Goal: Task Accomplishment & Management: Use online tool/utility

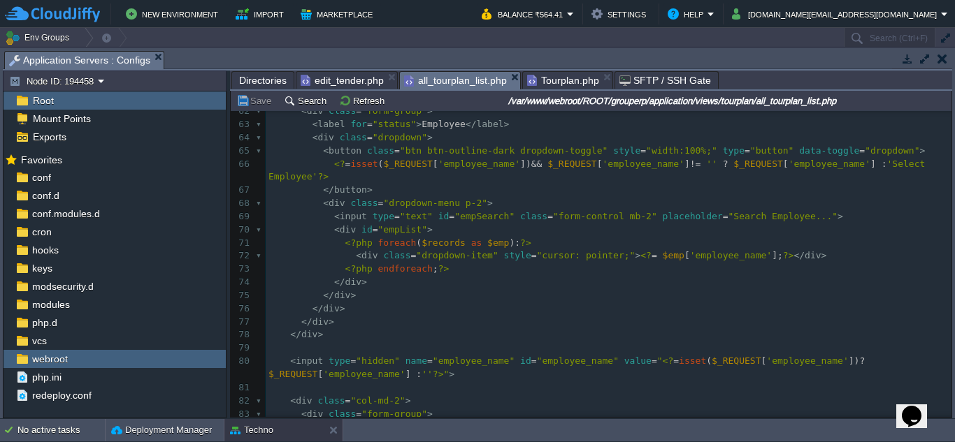
click at [434, 233] on div "xxxxxxxxxx ​ 36 ?> 37 < div class = "alert alert-dismissable alert-danger" > 38…" at bounding box center [609, 118] width 686 height 764
type textarea "$records"
paste textarea
type textarea "$"
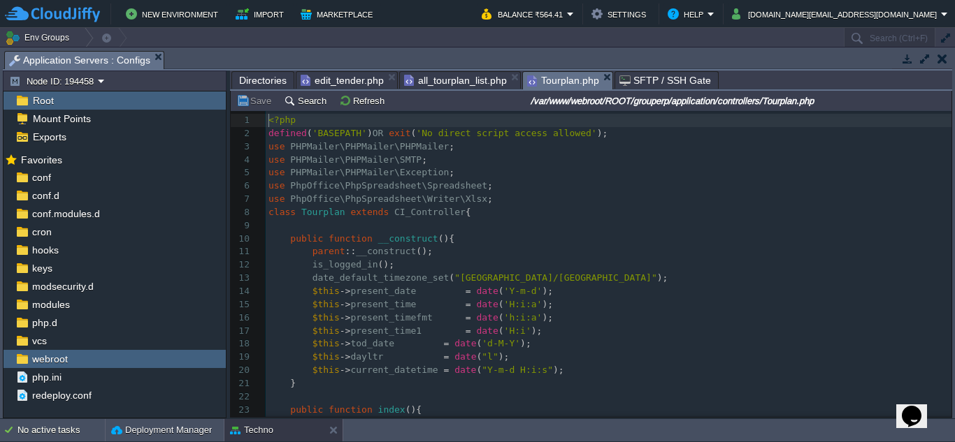
click at [572, 82] on span "Tourplan.php" at bounding box center [563, 80] width 72 height 17
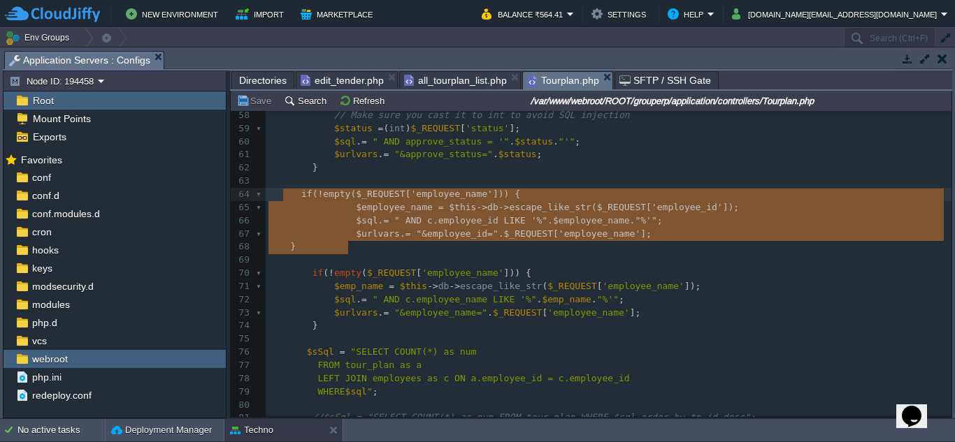
type textarea "if(!empty($_REQUEST['employee_name'])) { $employee_name = $this->db->escape_lik…"
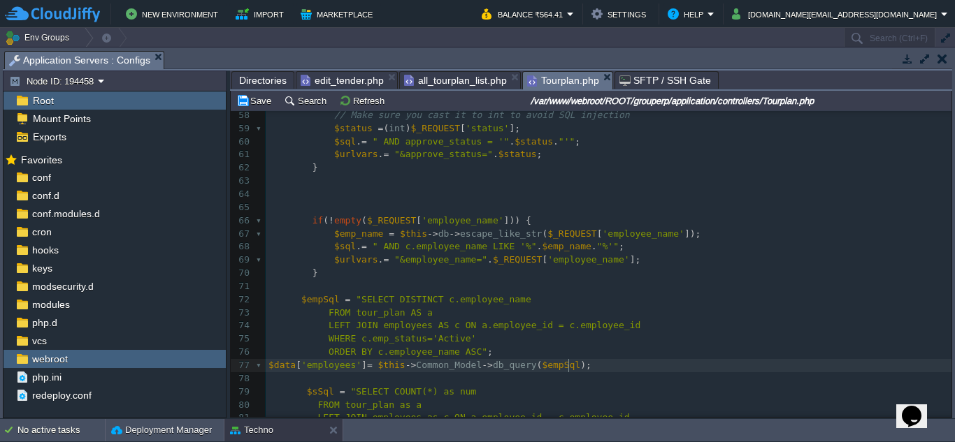
click at [336, 286] on pre at bounding box center [609, 286] width 686 height 13
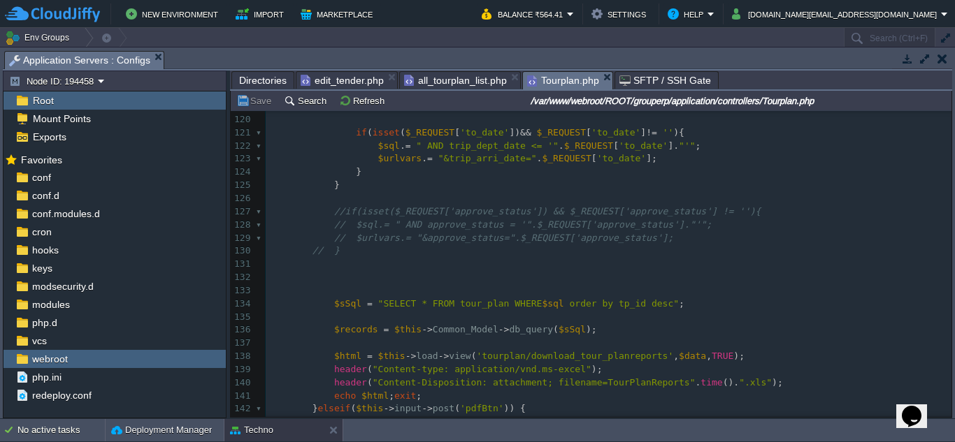
scroll to position [1686, 0]
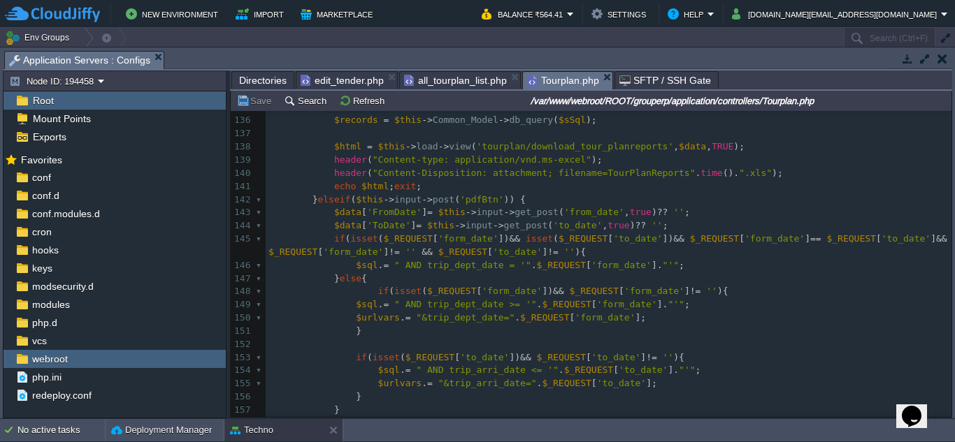
type textarea "// this query for unique employee name in all_tourplan_list page"
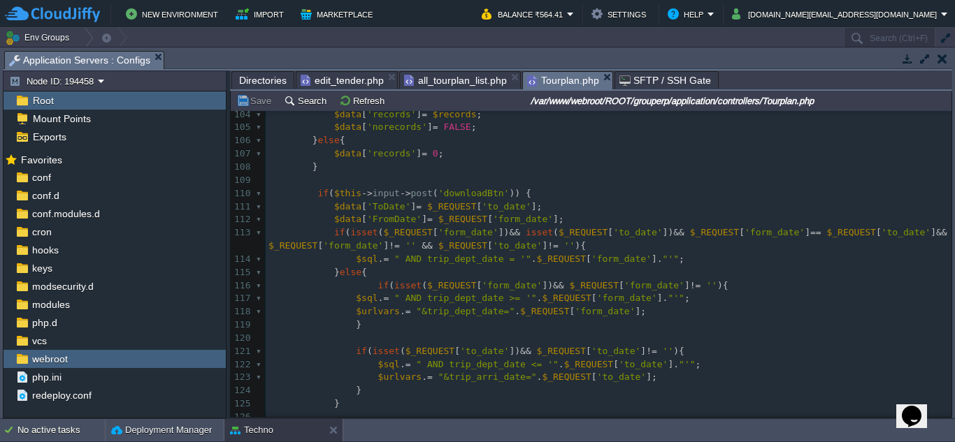
scroll to position [1329, 0]
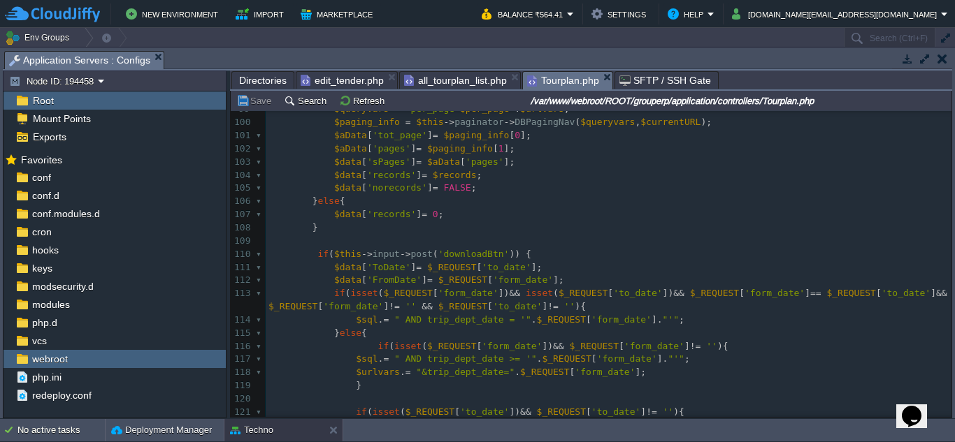
click at [365, 242] on pre at bounding box center [609, 241] width 686 height 13
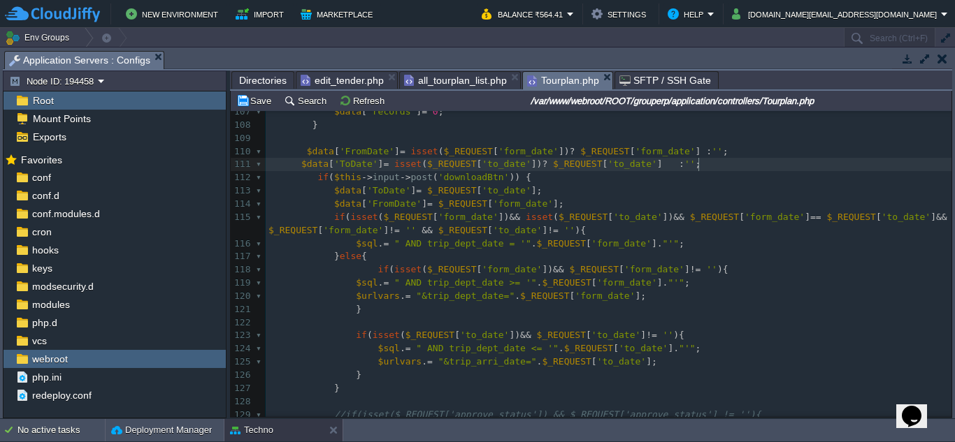
scroll to position [1467, 0]
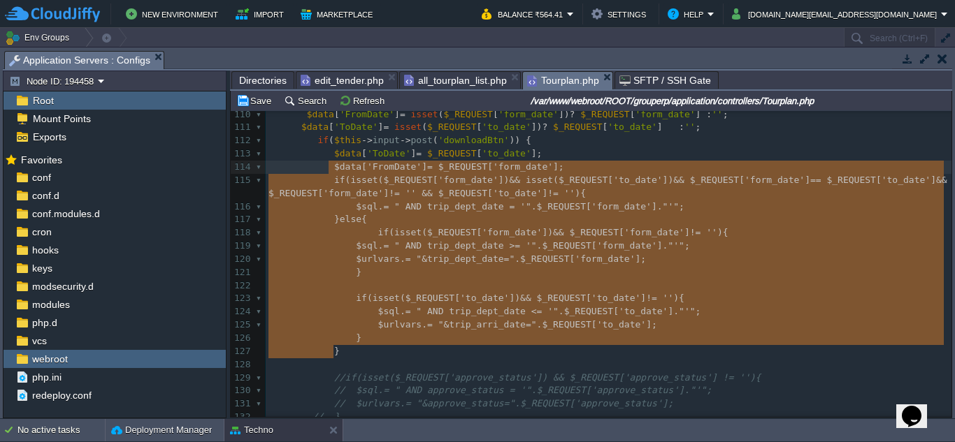
type textarea "$data['ToDate'] = $_REQUEST['to_date']; $data['FromDate'] = $_REQUEST['form_dat…"
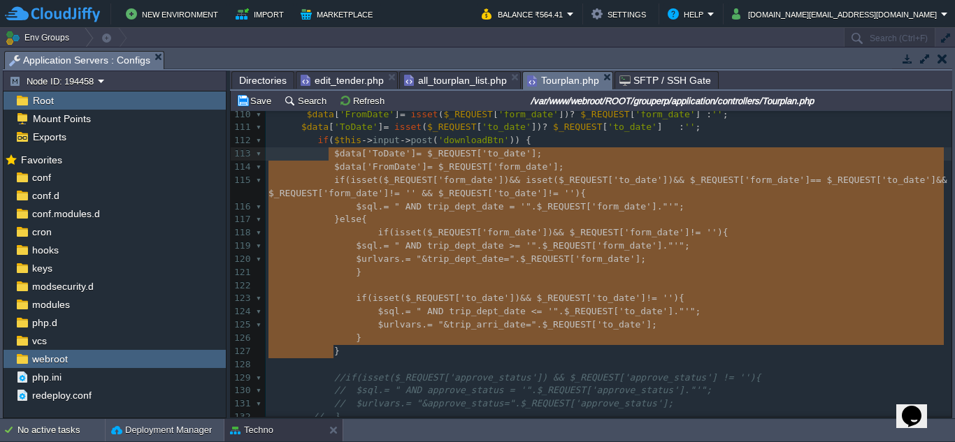
drag, startPoint x: 343, startPoint y: 359, endPoint x: 323, endPoint y: 159, distance: 200.9
click at [323, 159] on div "89 if ( $totalrecords ){ 90 $sSql = "SELECT * FROM tour_plan as a LEFT JOIN emp…" at bounding box center [609, 180] width 686 height 724
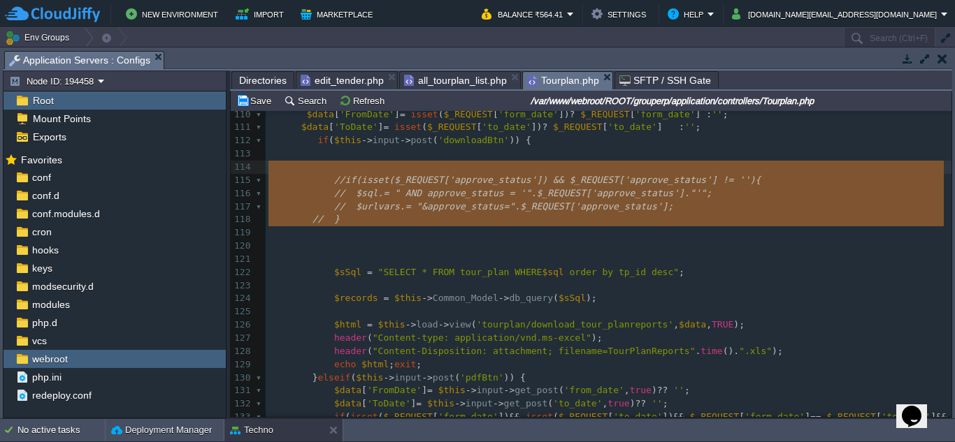
type textarea "//if(isset($_REQUEST['approve_status']) && $_REQUEST['approve_status'] != ''){ …"
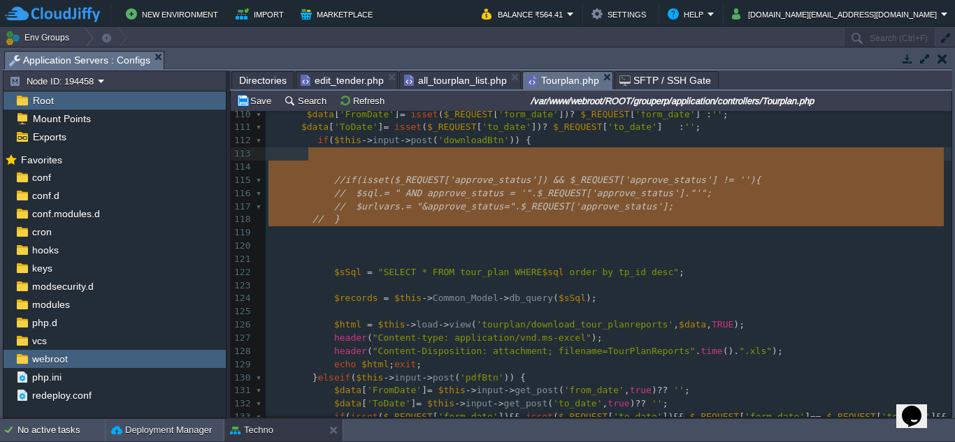
drag, startPoint x: 382, startPoint y: 237, endPoint x: 312, endPoint y: 157, distance: 106.0
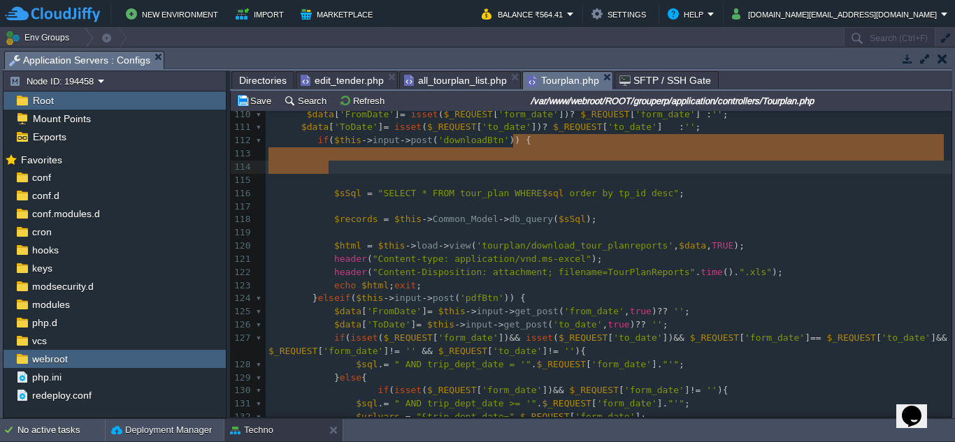
drag, startPoint x: 530, startPoint y: 145, endPoint x: 529, endPoint y: 163, distance: 17.5
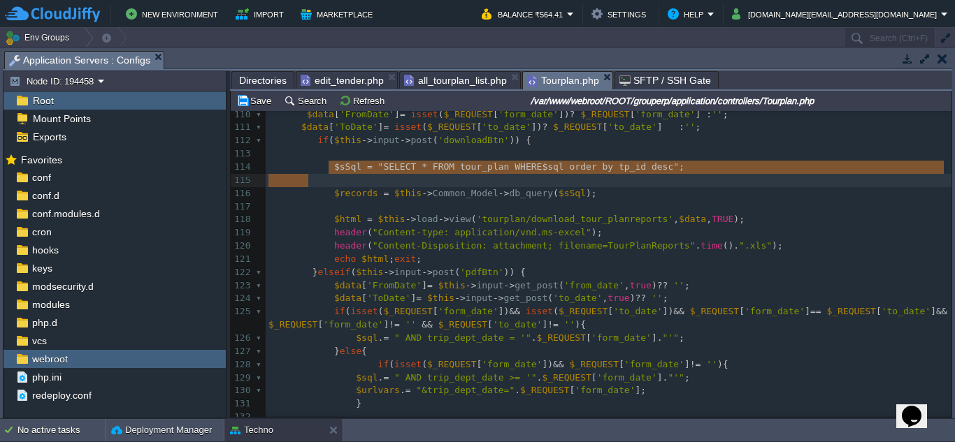
type textarea "$sSql = "SELECT * FROM tour_plan WHERE $sql order by tp_id desc";"
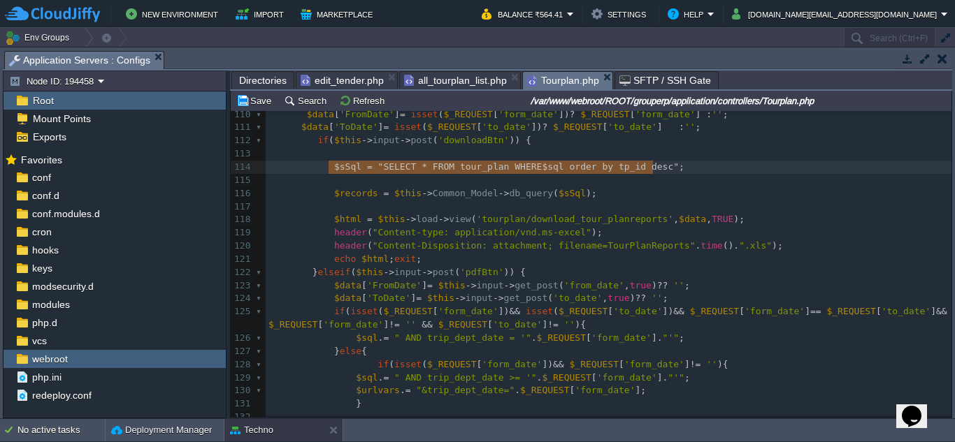
drag, startPoint x: 327, startPoint y: 171, endPoint x: 656, endPoint y: 174, distance: 328.5
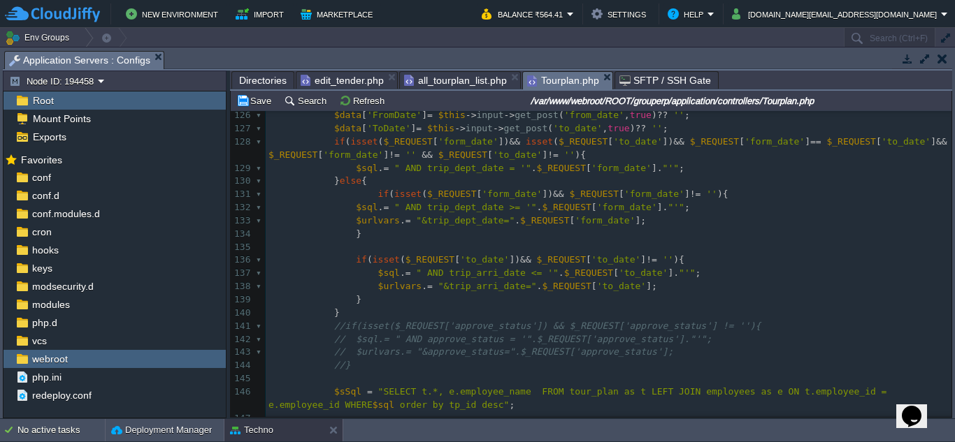
scroll to position [1642, 0]
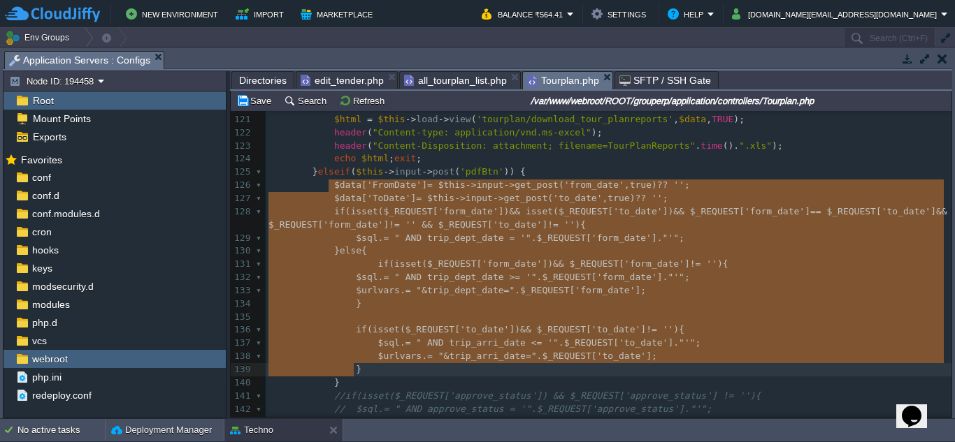
type textarea "$data['FromDate'] = $this->input->get_post('from_date', true) ?? ''; $data['ToD…"
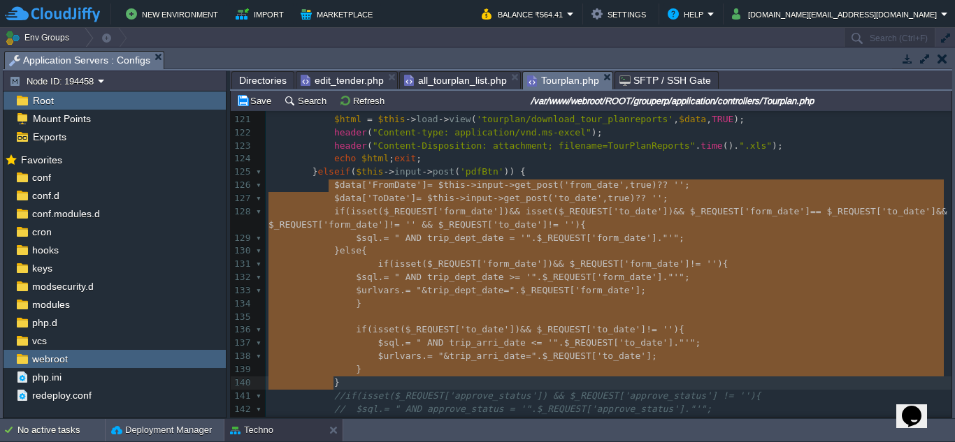
drag, startPoint x: 326, startPoint y: 187, endPoint x: 392, endPoint y: 378, distance: 201.8
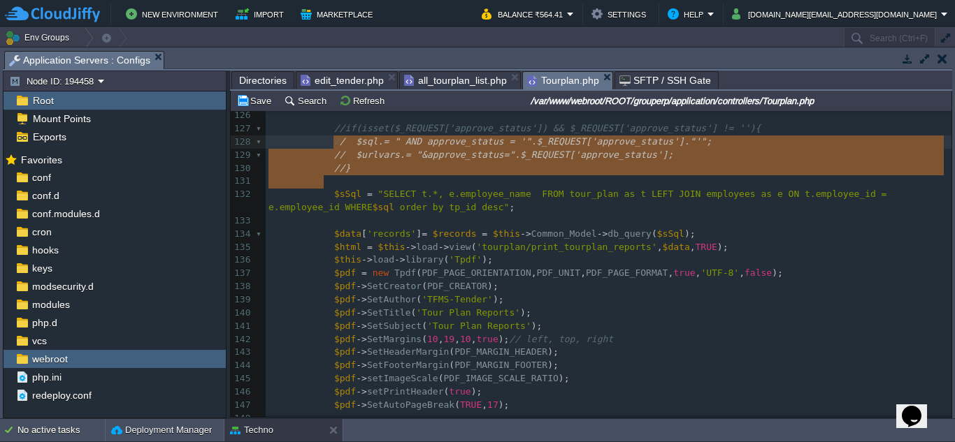
type textarea "//if(isset($_REQUEST['approve_status']) && $_REQUEST['approve_status'] != ''){ …"
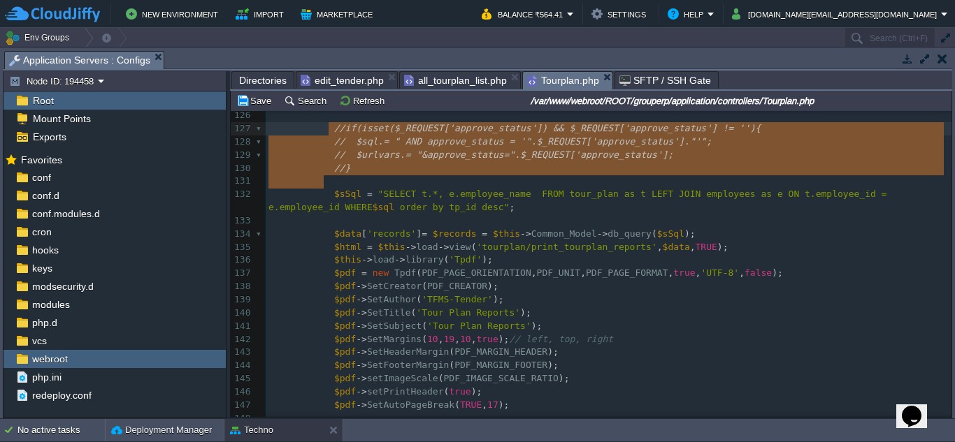
drag, startPoint x: 355, startPoint y: 178, endPoint x: 326, endPoint y: 136, distance: 51.4
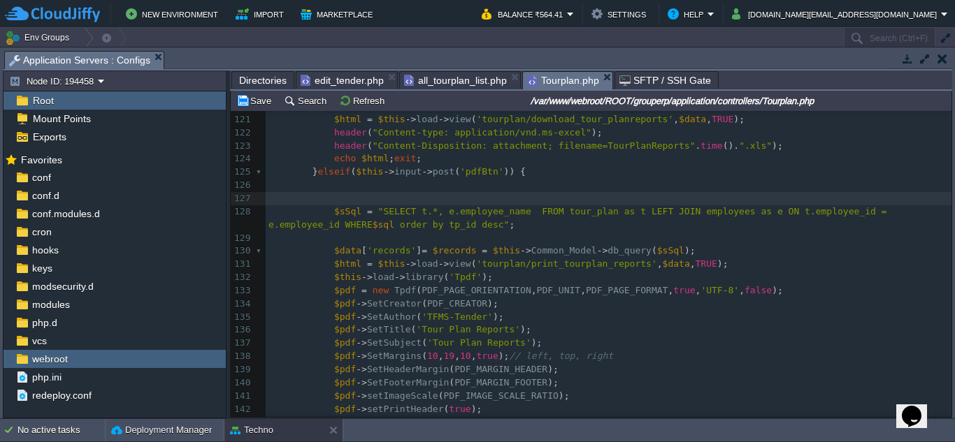
click at [435, 220] on pre "$sSql = "SELECT t.*, e.employee_name FROM tour_plan as t LEFT JOIN employees as…" at bounding box center [609, 219] width 686 height 27
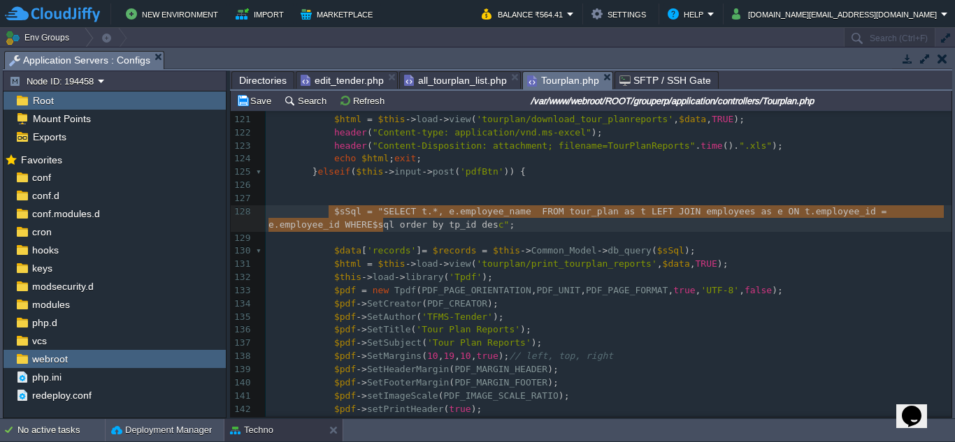
type textarea "$sSql = "SELECT t.*, e.employee_name FROM tour_plan as t LEFT JOIN employees as…"
drag, startPoint x: 327, startPoint y: 209, endPoint x: 402, endPoint y: 219, distance: 75.5
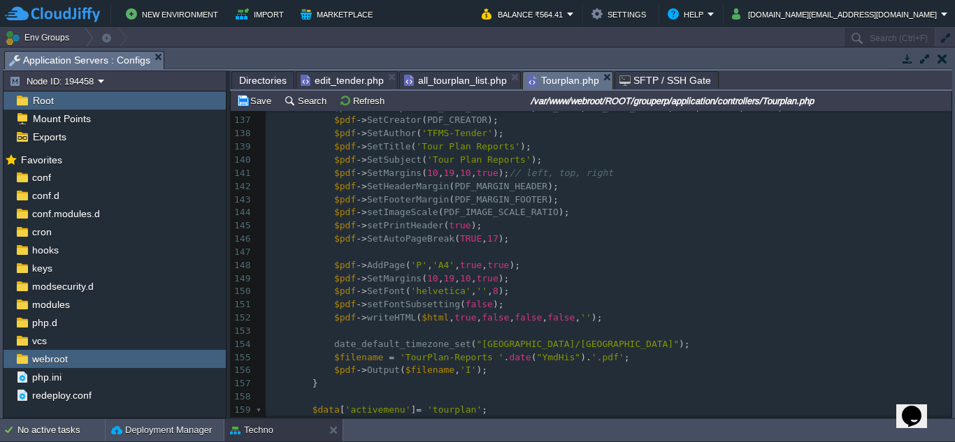
scroll to position [1686, 0]
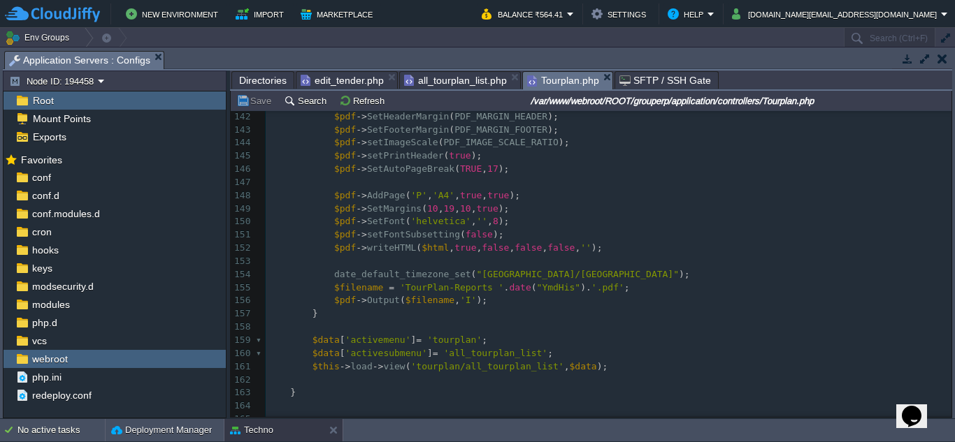
click at [447, 75] on span "all_tourplan_list.php" at bounding box center [455, 80] width 103 height 17
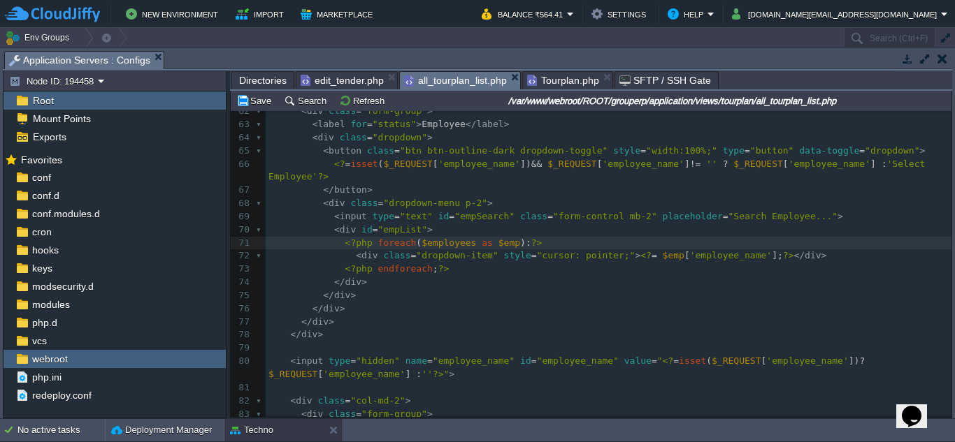
click at [521, 303] on pre "</ div >" at bounding box center [609, 309] width 686 height 13
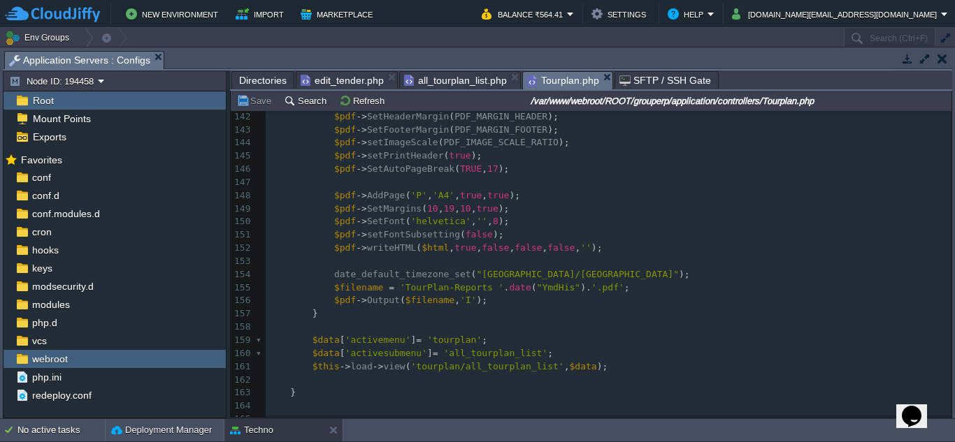
click at [563, 79] on span "Tourplan.php" at bounding box center [563, 80] width 72 height 17
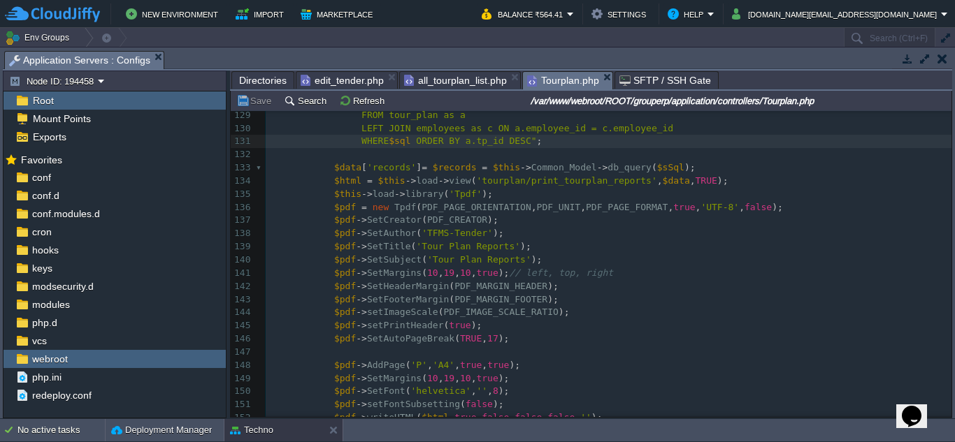
scroll to position [1678, 0]
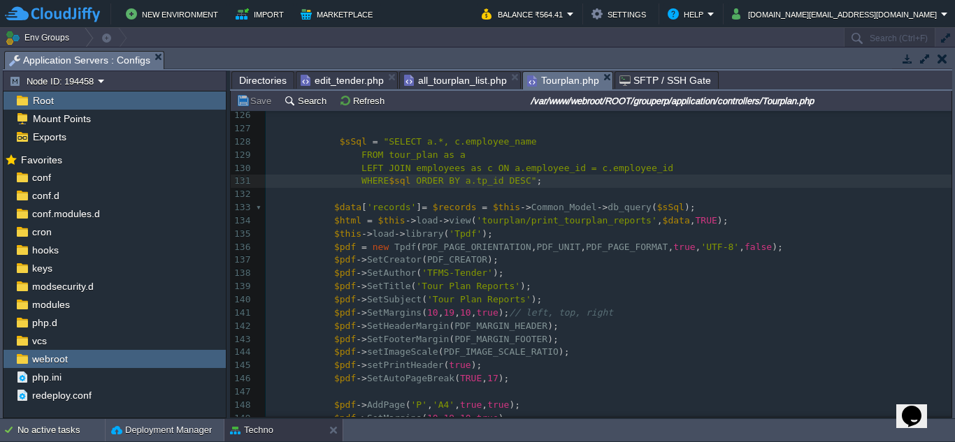
click at [521, 212] on div "xxxxxxxxxx // this query for unique employee name in all_tourplan_list page 110…" at bounding box center [609, 314] width 686 height 830
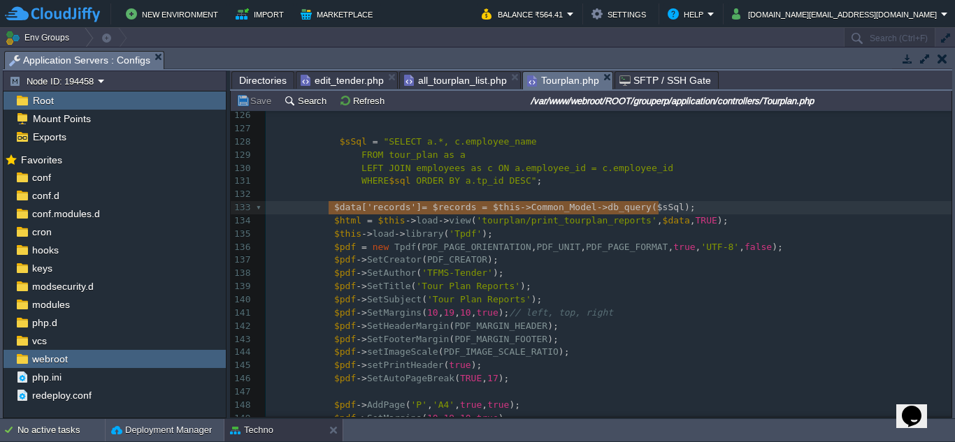
type textarea "$data['records'] = $records = $this->Common_Model->db_query($sSql);"
drag, startPoint x: 324, startPoint y: 208, endPoint x: 662, endPoint y: 206, distance: 337.6
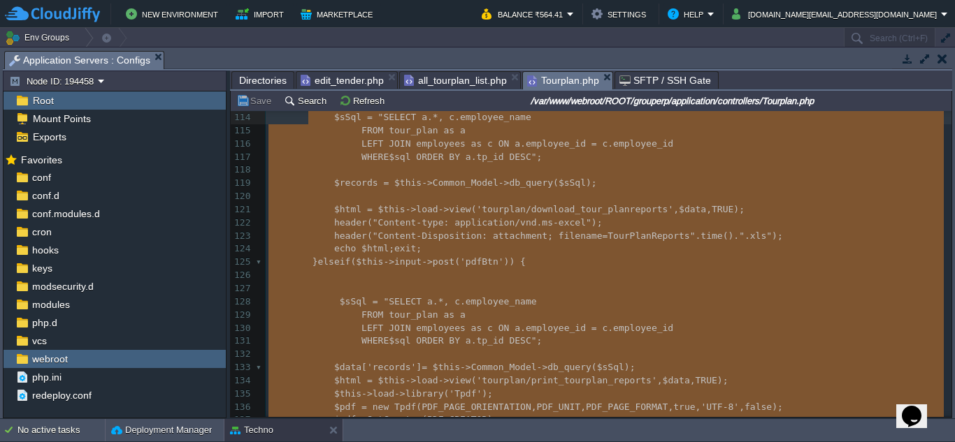
scroll to position [1478, 0]
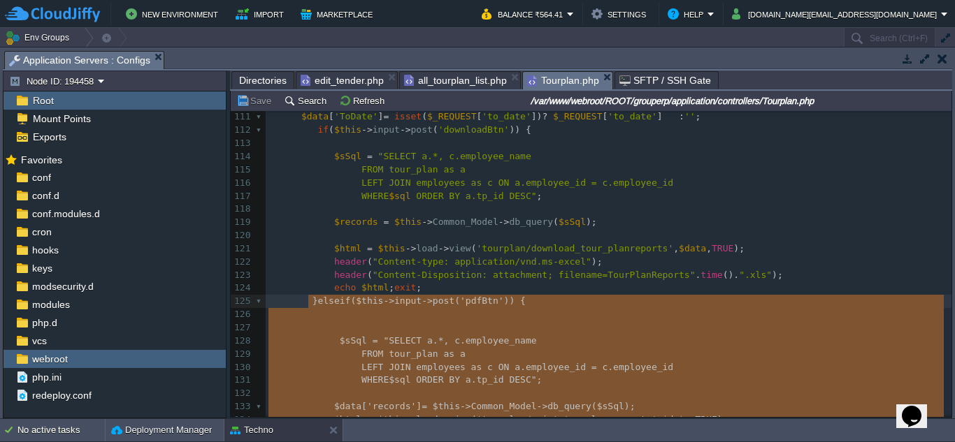
drag, startPoint x: 343, startPoint y: 322, endPoint x: 315, endPoint y: 309, distance: 31.0
type textarea "-"
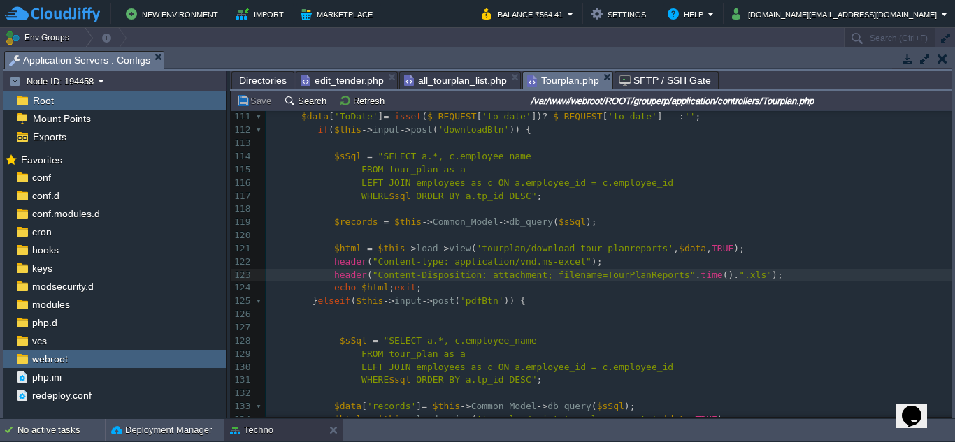
click at [556, 275] on span ""Content-Disposition: attachment; filename=TourPlanReports"" at bounding box center [534, 275] width 323 height 10
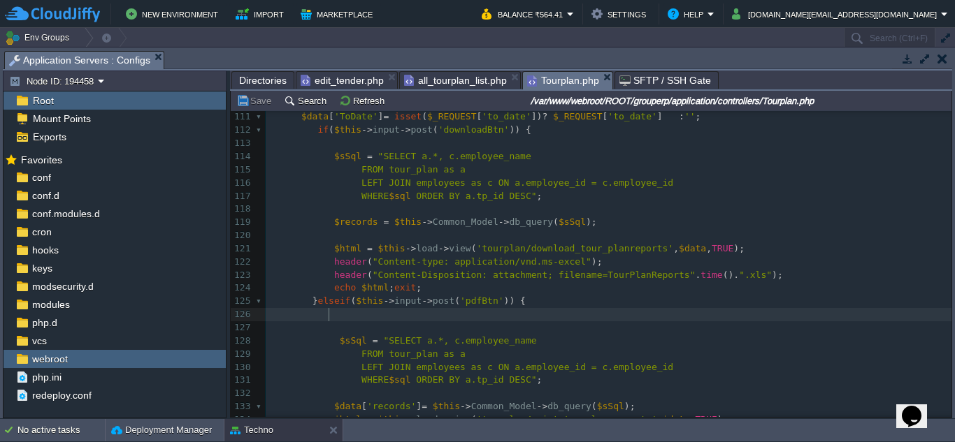
click at [360, 319] on pre at bounding box center [609, 314] width 686 height 13
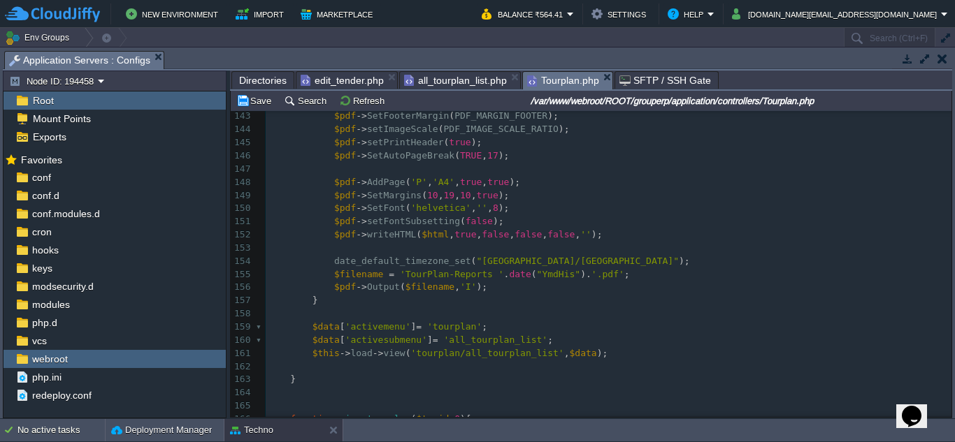
scroll to position [1967, 0]
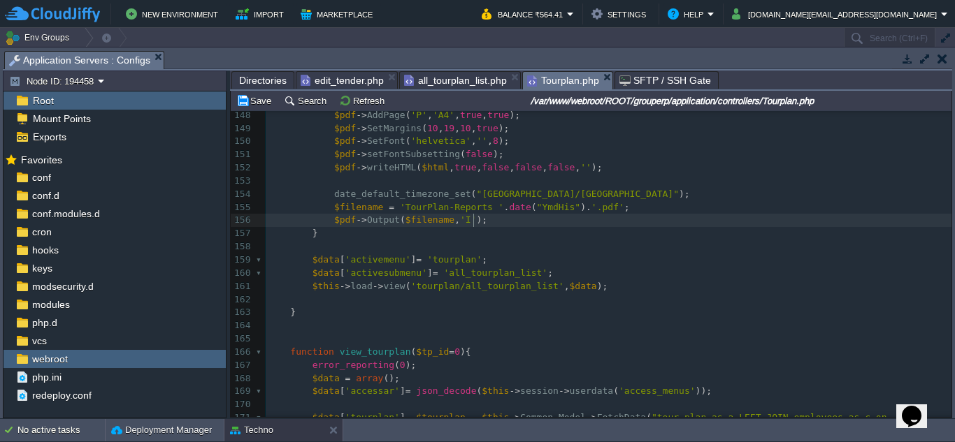
click at [493, 222] on pre "$pdf -> Output ( $filename , 'I' );" at bounding box center [609, 220] width 686 height 13
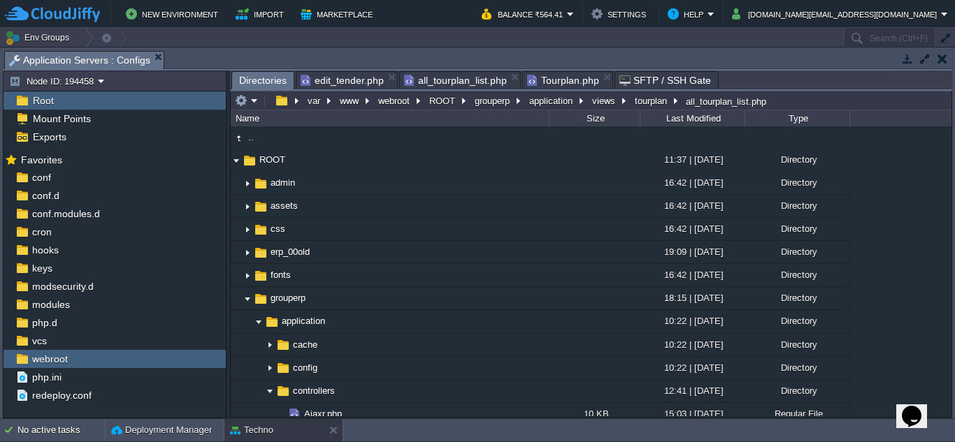
click at [274, 80] on span "Directories" at bounding box center [263, 80] width 48 height 17
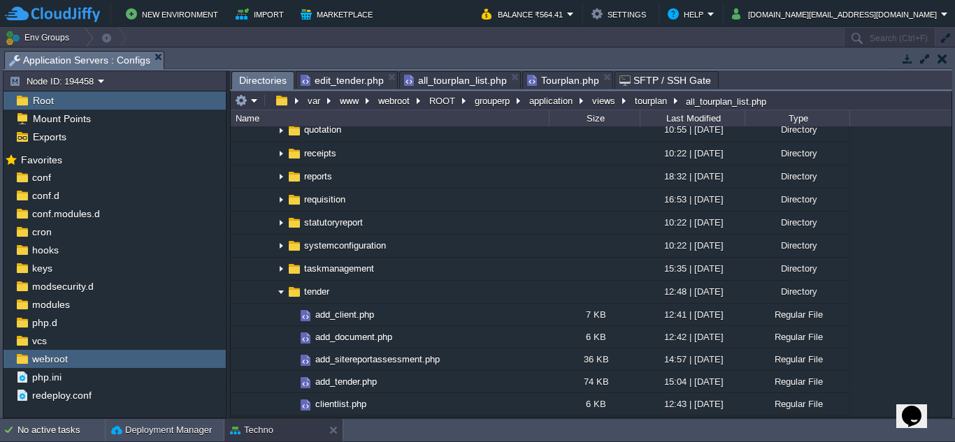
scroll to position [1957, 0]
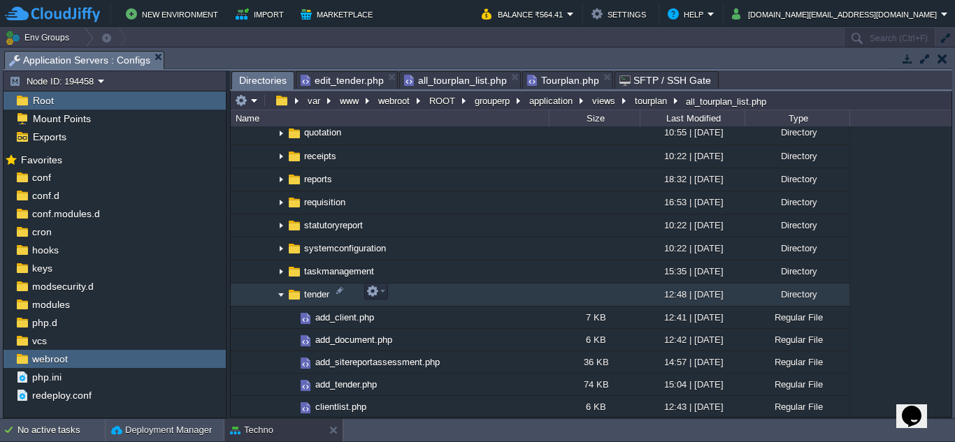
click at [285, 292] on img at bounding box center [280, 295] width 11 height 22
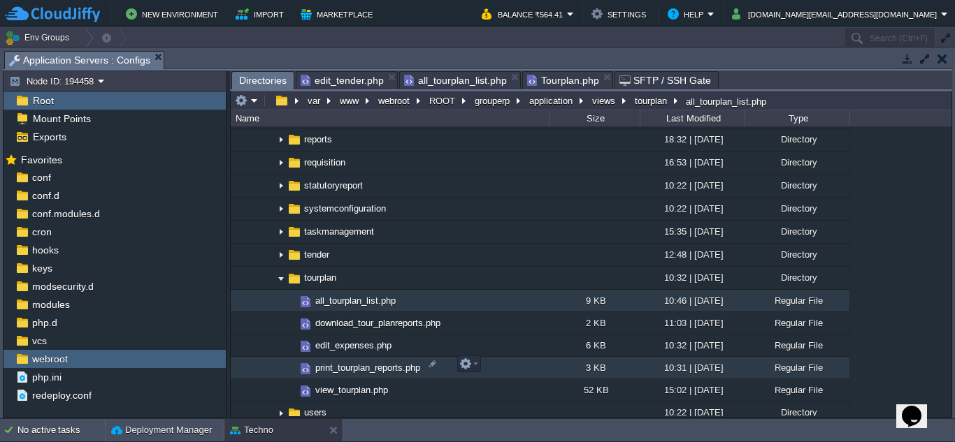
scroll to position [2097, 0]
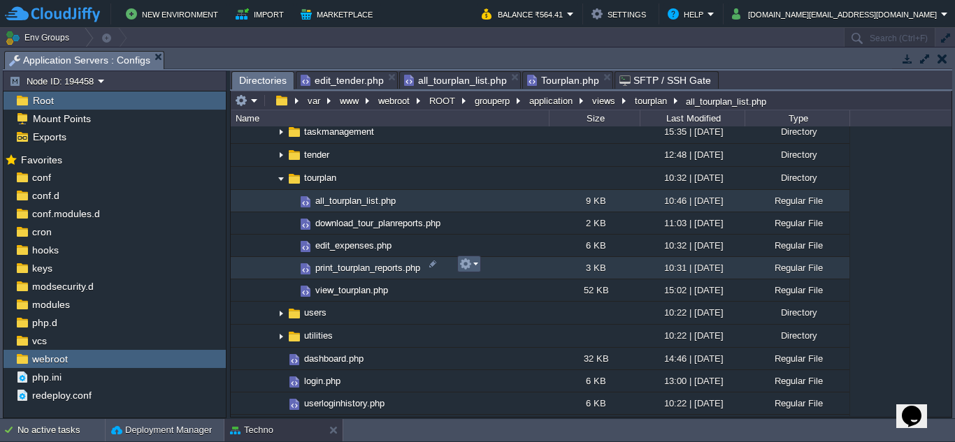
click at [471, 264] on button "button" at bounding box center [465, 264] width 13 height 13
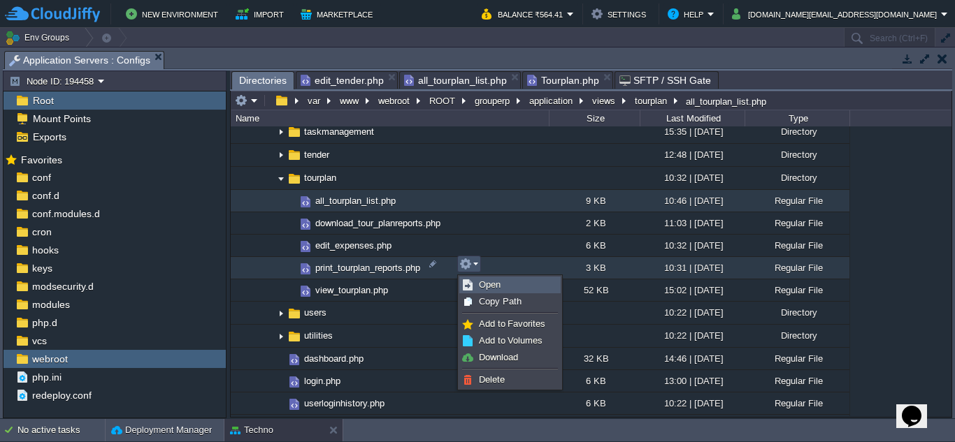
click at [498, 292] on link "Open" at bounding box center [510, 284] width 100 height 15
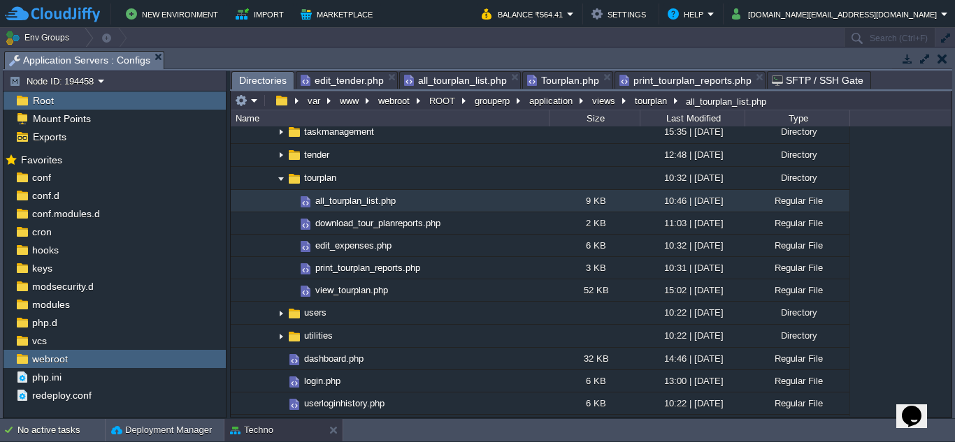
click at [266, 80] on span "Directories" at bounding box center [263, 80] width 48 height 17
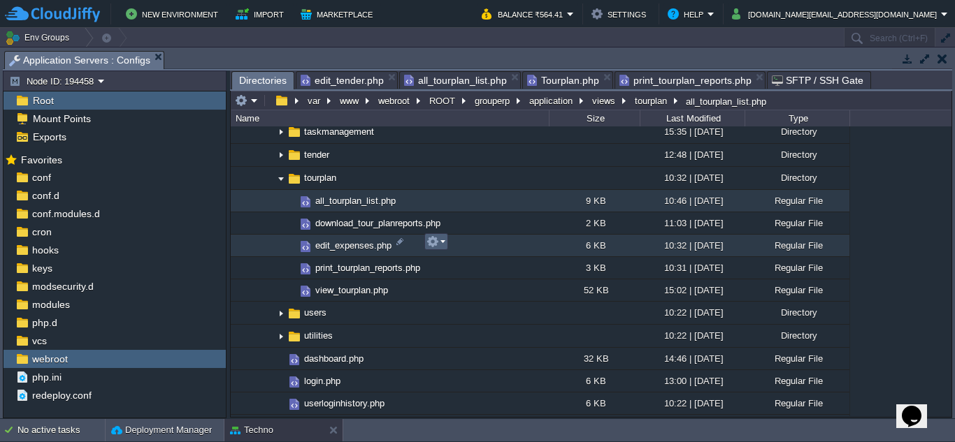
click at [442, 244] on em at bounding box center [435, 242] width 19 height 13
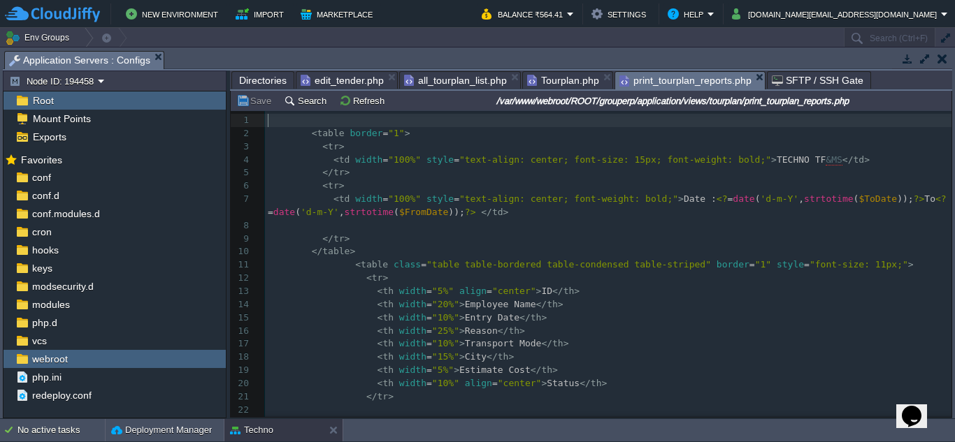
click at [649, 84] on span "print_tourplan_reports.php" at bounding box center [685, 80] width 132 height 17
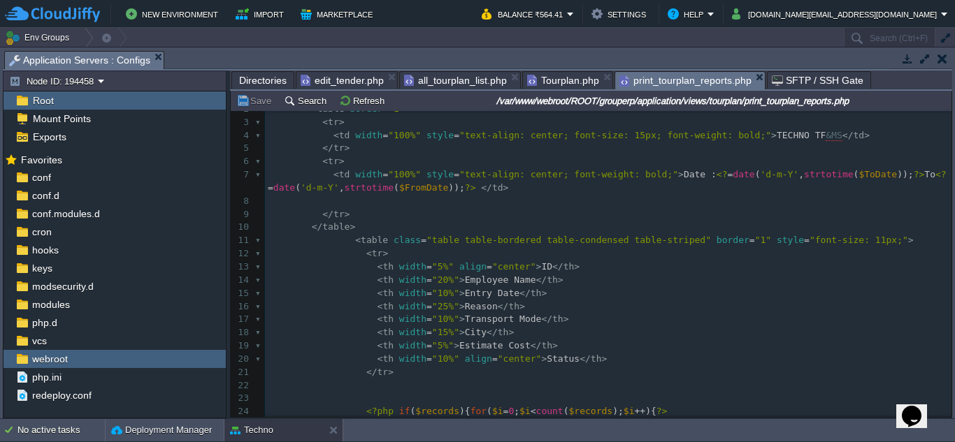
scroll to position [1, 0]
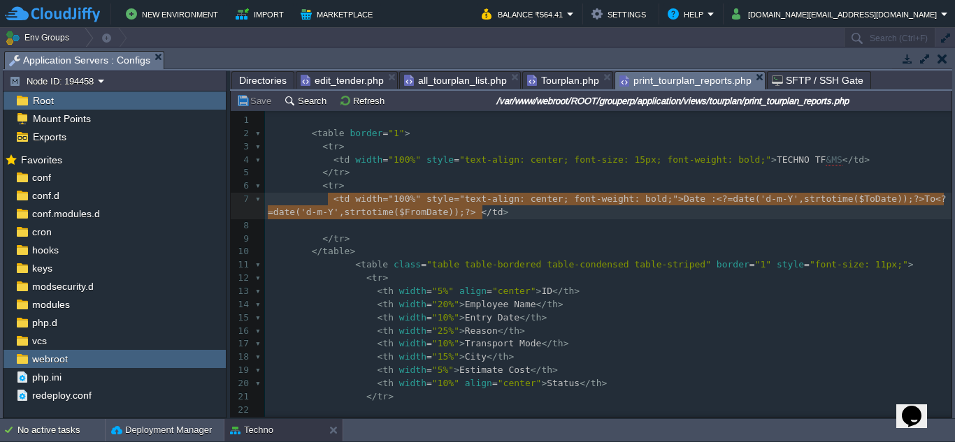
type textarea "<td width="100%" style="text-align: center; font-weight: bold;">Date : <?=date(…"
drag, startPoint x: 327, startPoint y: 204, endPoint x: 486, endPoint y: 212, distance: 159.6
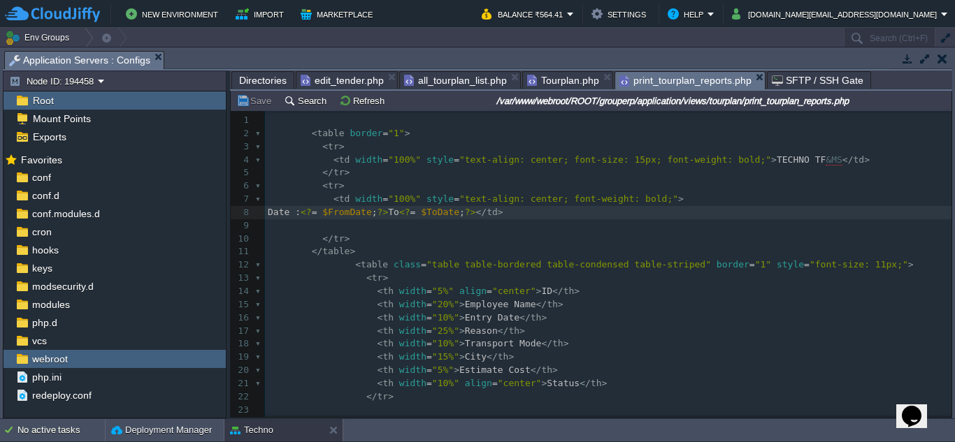
click at [445, 79] on span "all_tourplan_list.php" at bounding box center [455, 80] width 103 height 17
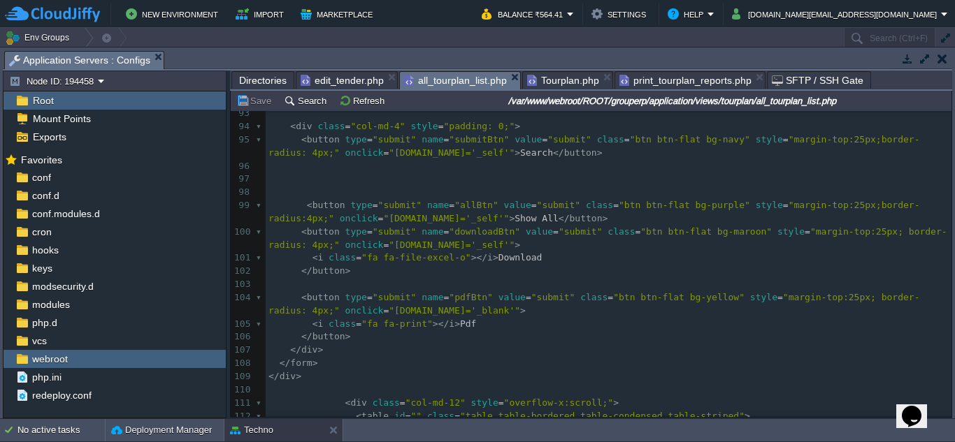
scroll to position [6, 0]
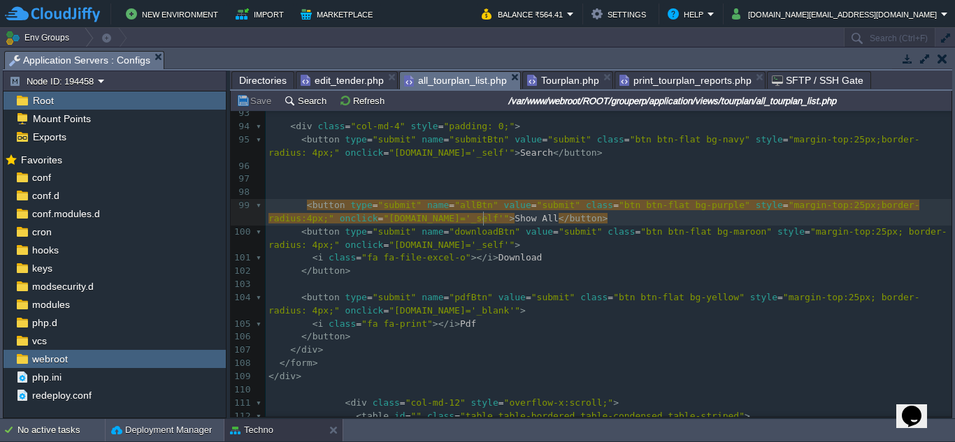
click at [514, 220] on span "Show All" at bounding box center [536, 218] width 44 height 10
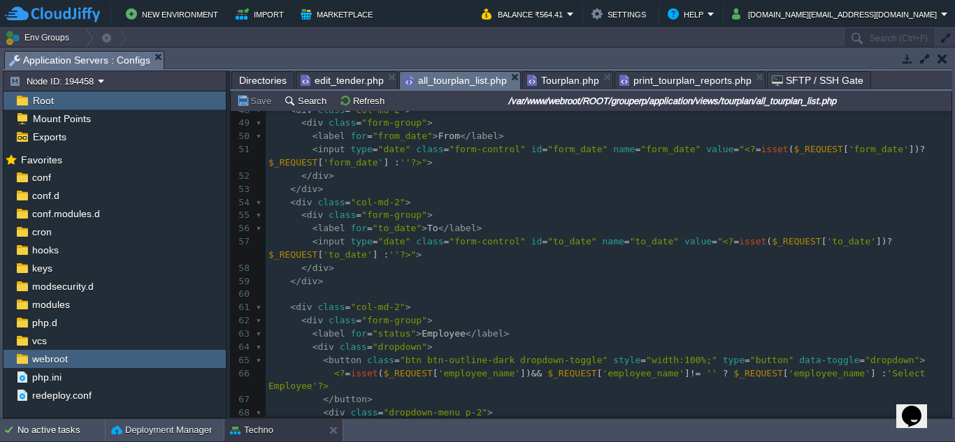
scroll to position [526, 0]
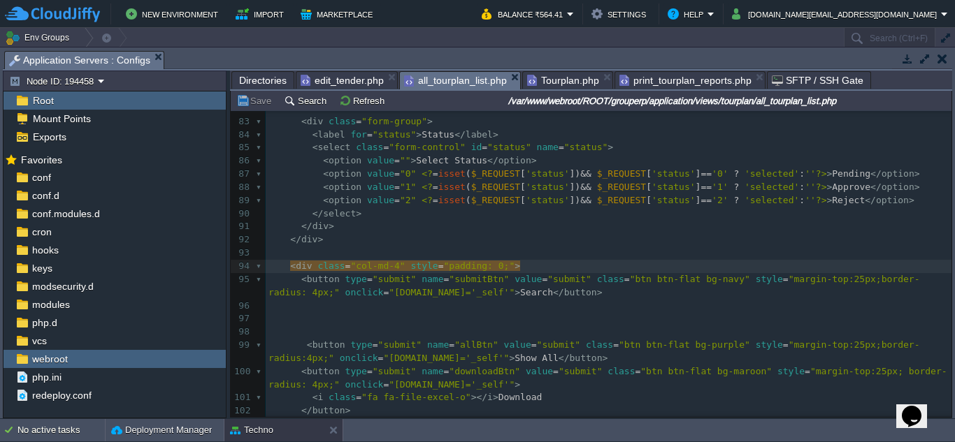
click at [492, 305] on pre "​" at bounding box center [609, 306] width 686 height 13
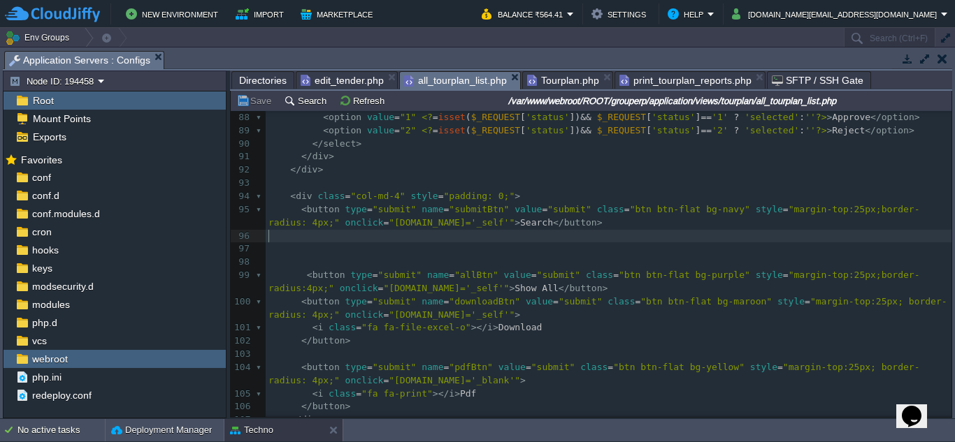
click at [463, 290] on div "xxxxxxxxxx < button type = "submit" name = "allBtn" value = "submit" class = "b…" at bounding box center [609, 262] width 686 height 751
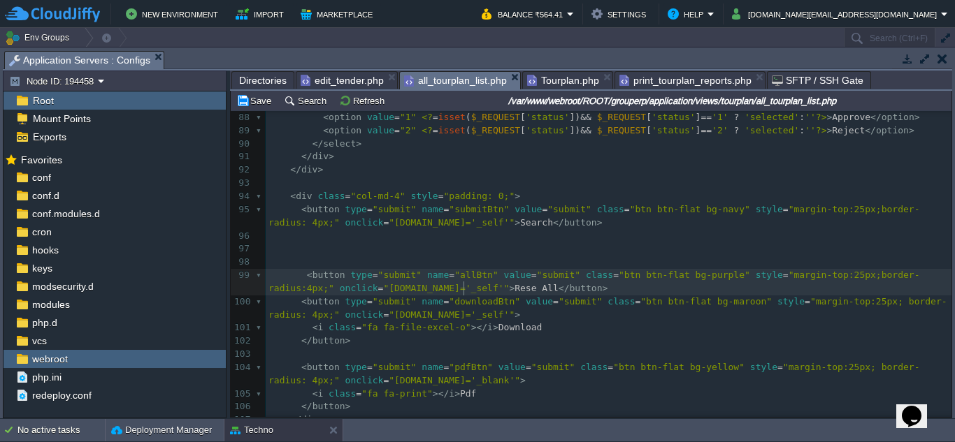
scroll to position [6, 32]
type textarea "Reset"
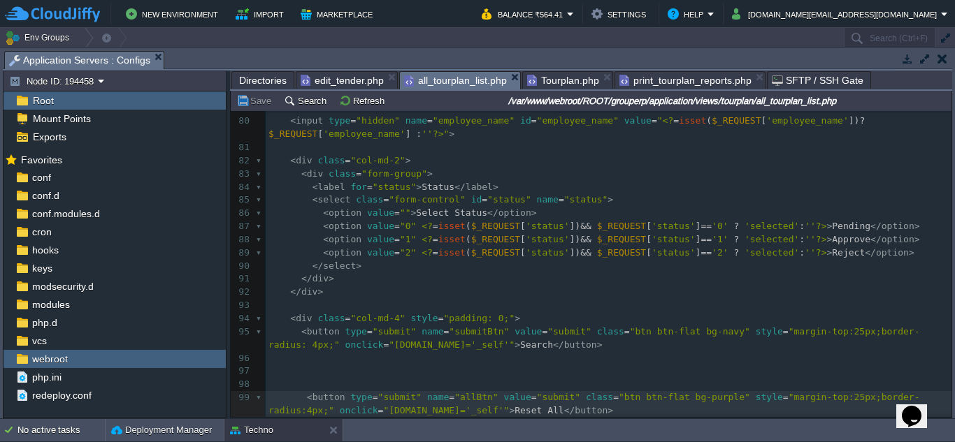
scroll to position [1049, 0]
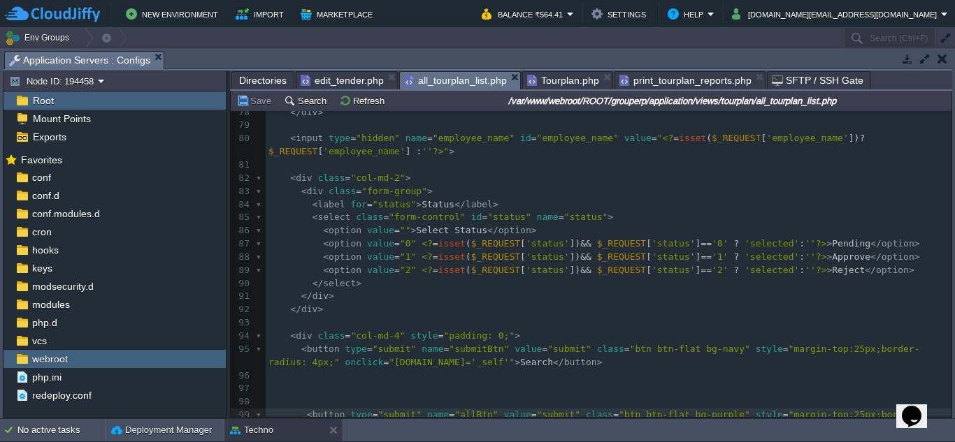
click at [651, 85] on span "print_tourplan_reports.php" at bounding box center [685, 80] width 132 height 17
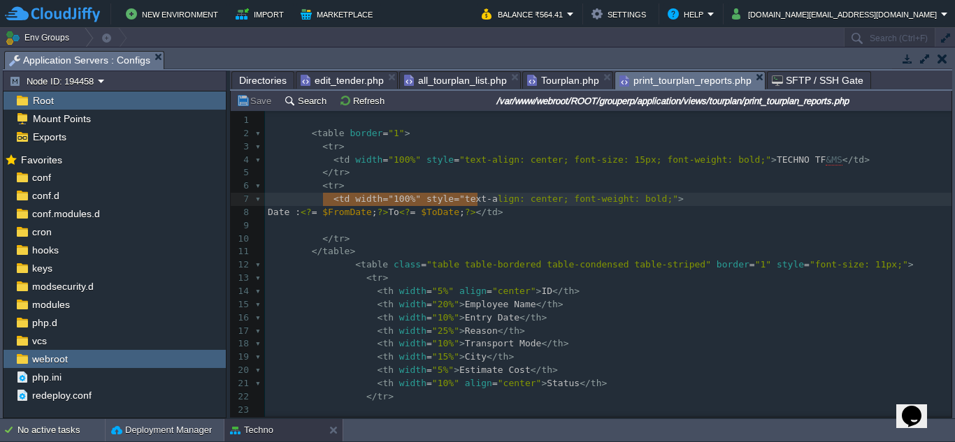
type textarea "<td width="100%" style="text-align: center; font-weight: bold;"> Date : <?= $Fr…"
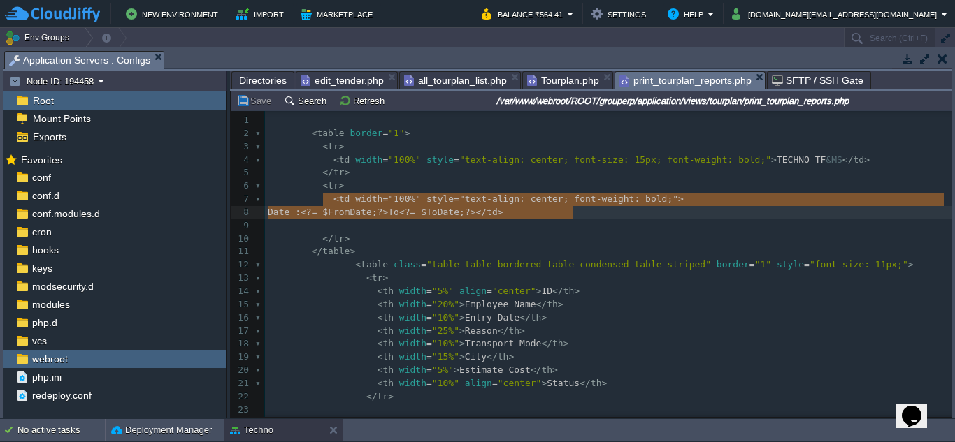
drag, startPoint x: 324, startPoint y: 200, endPoint x: 580, endPoint y: 212, distance: 256.1
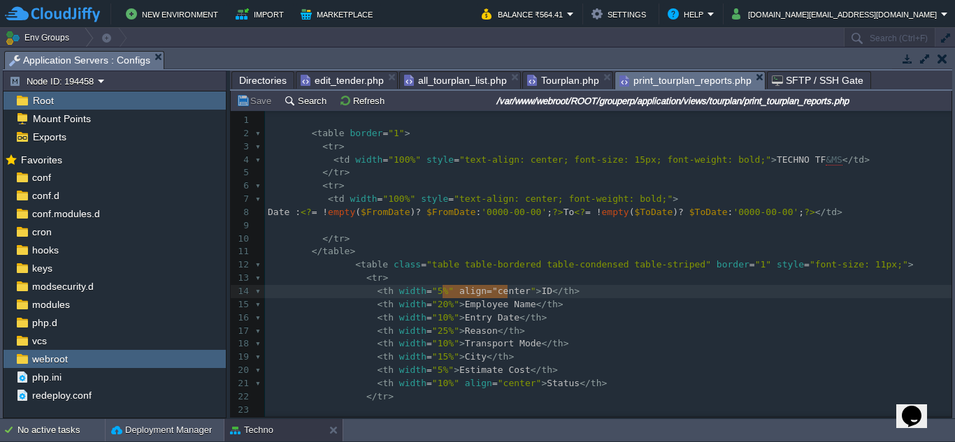
type textarea "align="center""
drag, startPoint x: 440, startPoint y: 294, endPoint x: 510, endPoint y: 293, distance: 69.9
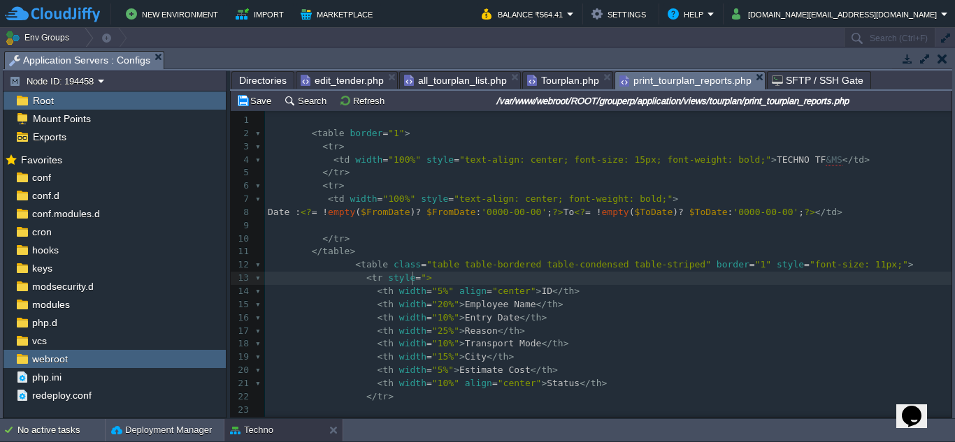
type textarea "style="""
type textarea "text-align:center;"
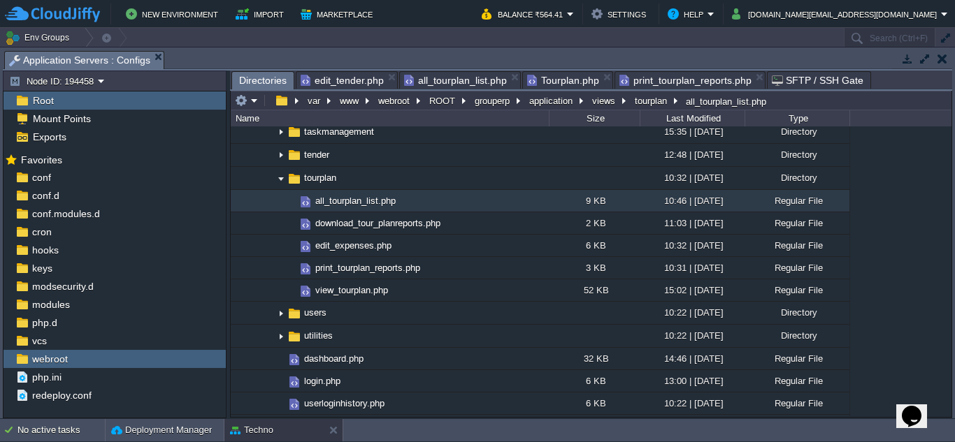
click at [270, 78] on span "Directories" at bounding box center [263, 80] width 48 height 17
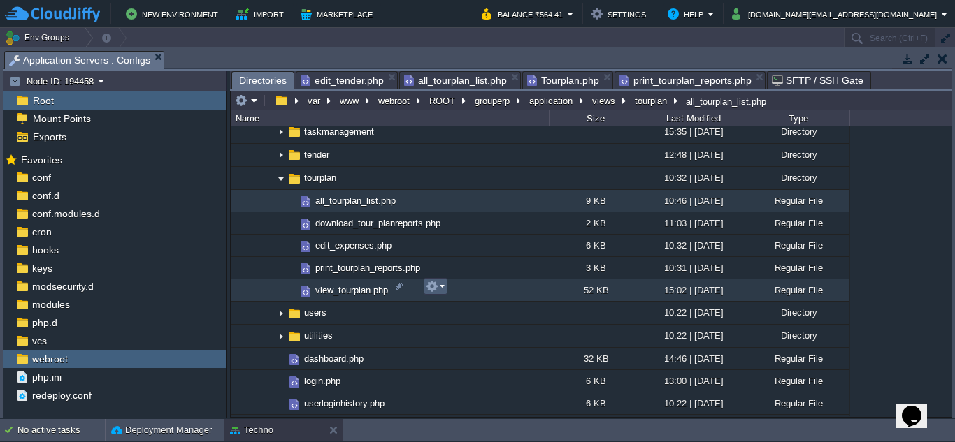
click at [445, 287] on td at bounding box center [436, 286] width 24 height 17
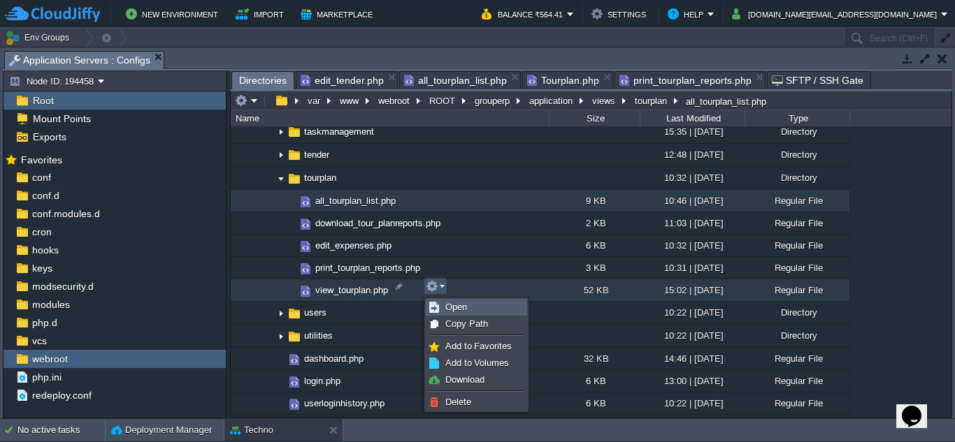
click at [454, 309] on span "Open" at bounding box center [456, 307] width 22 height 10
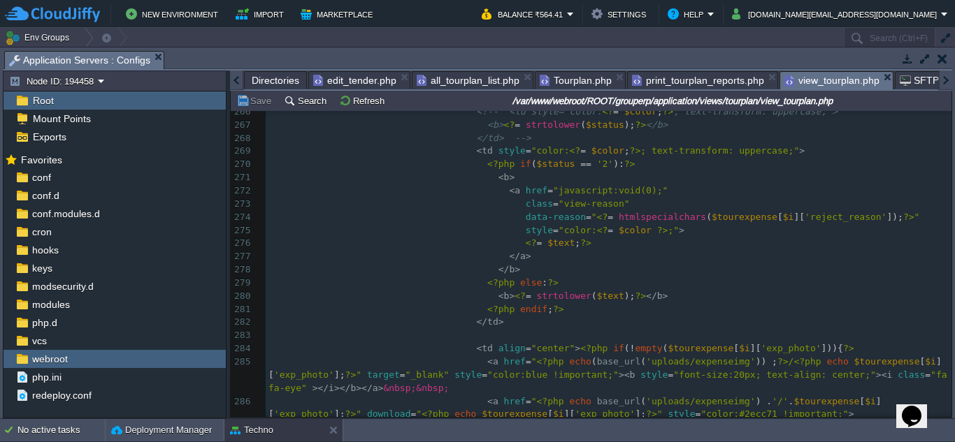
scroll to position [3775, 0]
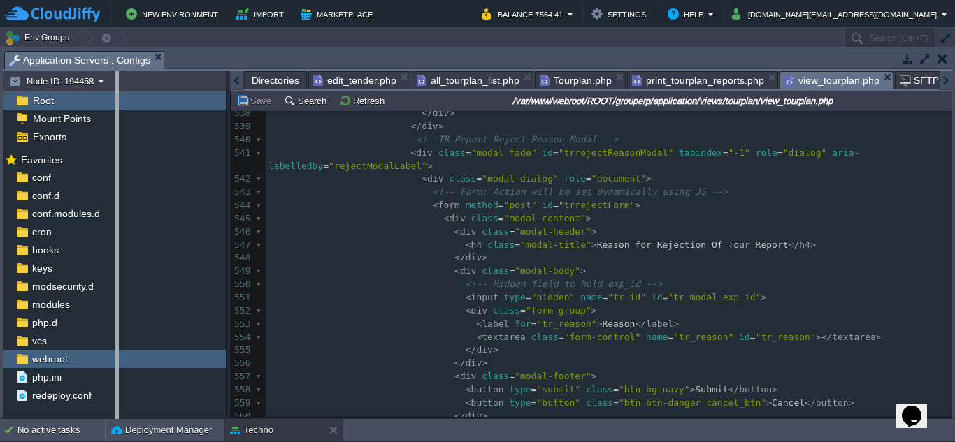
drag, startPoint x: 229, startPoint y: 287, endPoint x: 118, endPoint y: 272, distance: 112.1
click at [118, 272] on body "New Environment Import Marketplace Bonus ₹0.00 Upgrade Account Balance ₹564.41 …" at bounding box center [477, 221] width 955 height 442
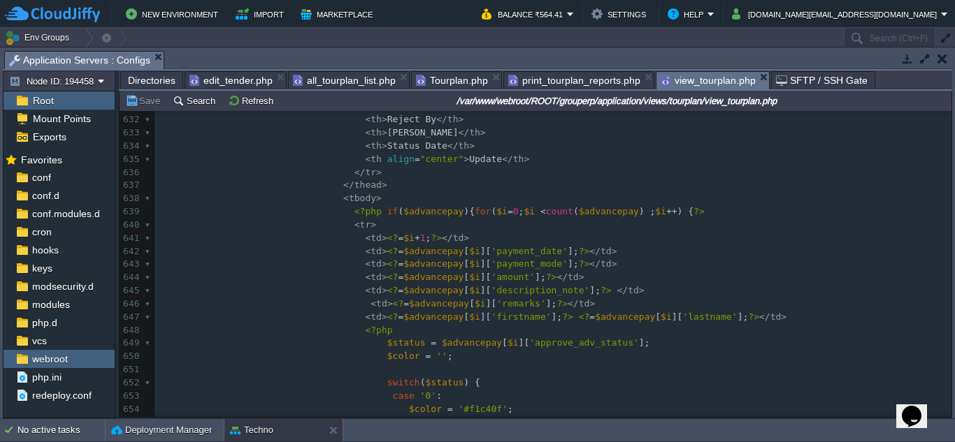
click at [414, 240] on div "900 607 </ div > 608 </ form > 609 </ div > 610 </ div > 611 </ div > 612 <!--E…" at bounding box center [552, 159] width 797 height 777
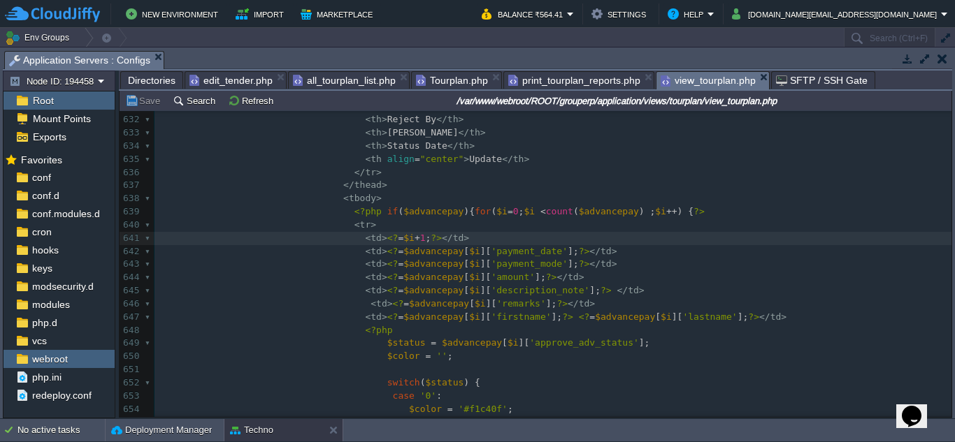
click at [403, 253] on span "$advancepay" at bounding box center [433, 251] width 60 height 10
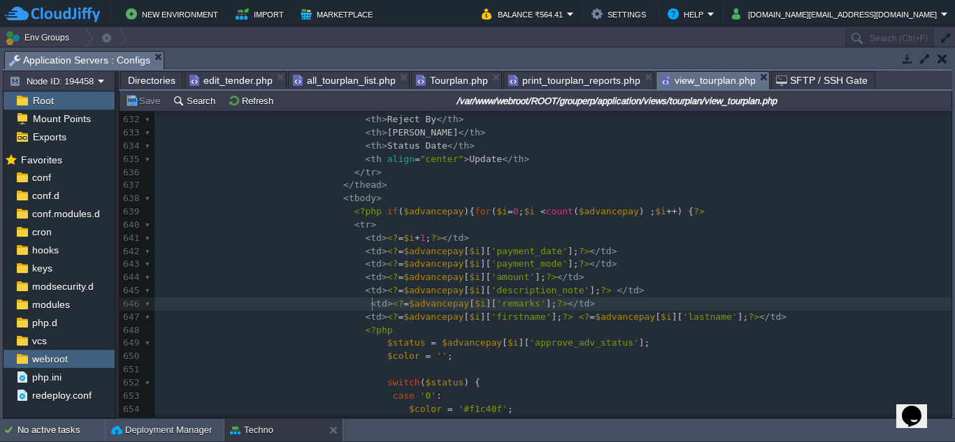
click at [373, 306] on div "900 607 </ div > 608 </ form > 609 </ div > 610 </ div > 611 </ div > 612 <!--E…" at bounding box center [552, 159] width 797 height 777
click at [373, 315] on div "900 607 </ div > 608 </ form > 609 </ div > 610 </ div > 611 </ div > 612 <!--E…" at bounding box center [552, 159] width 797 height 777
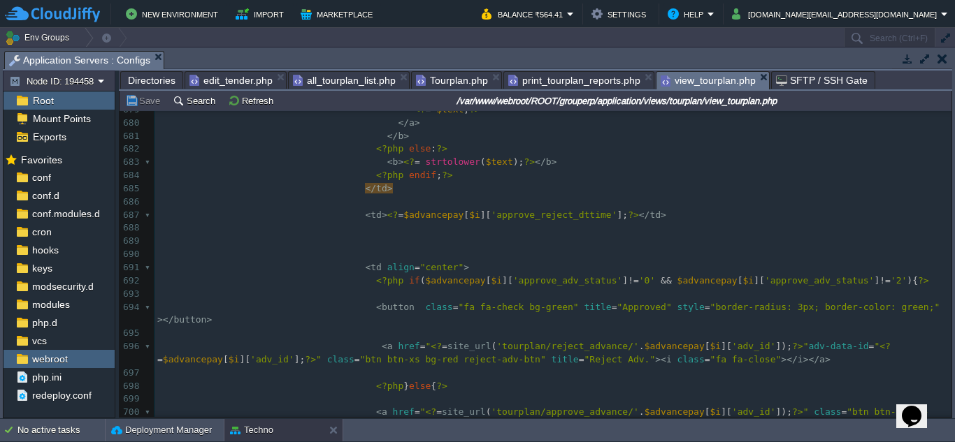
click at [387, 217] on span "<?" at bounding box center [392, 215] width 11 height 10
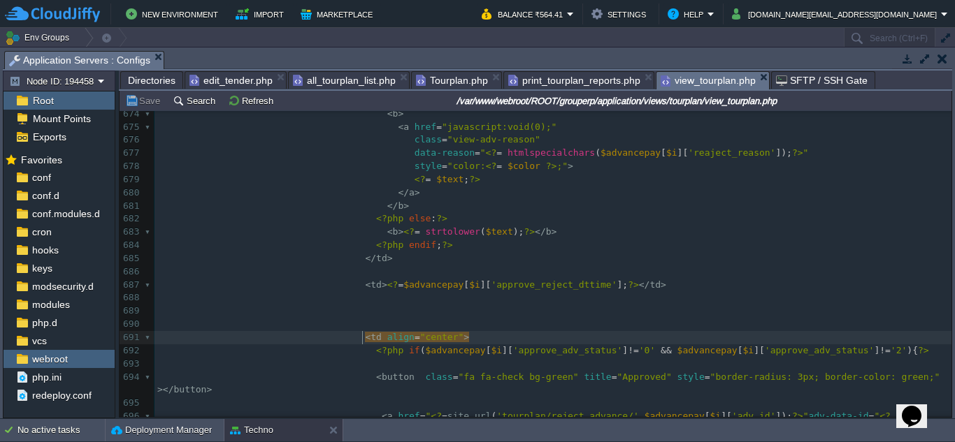
click at [554, 289] on div "900 < td > <? = $advancepay [ $i ][ 'firstname' ]; ?> <? = $advancepay [ $i ][ …" at bounding box center [552, 371] width 797 height 685
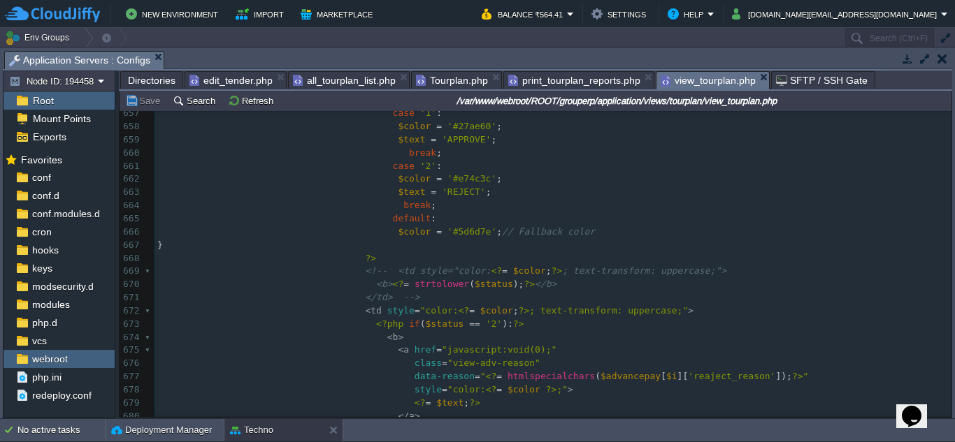
scroll to position [8807, 0]
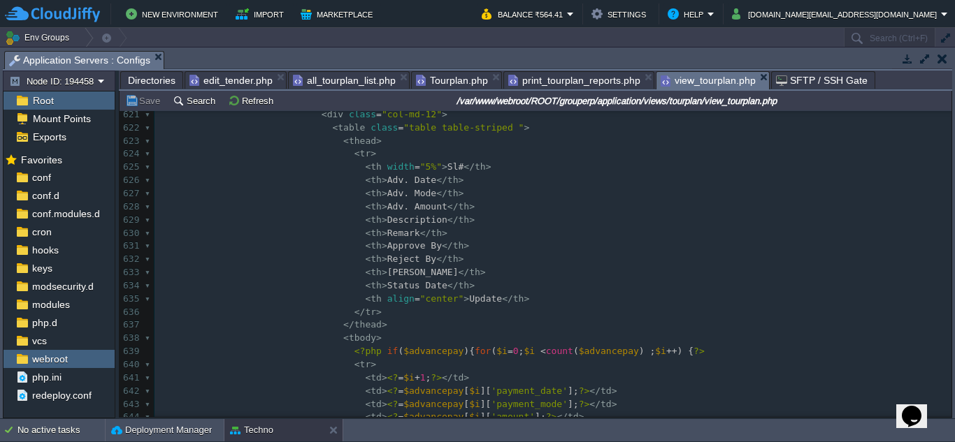
click at [434, 167] on div "900 < td > <? = $advancepay [ $i ][ 'approve_reject_dttime' ]; ?> </ td > 614 <…" at bounding box center [552, 299] width 797 height 593
click at [520, 391] on span "'payment_date'" at bounding box center [529, 391] width 77 height 10
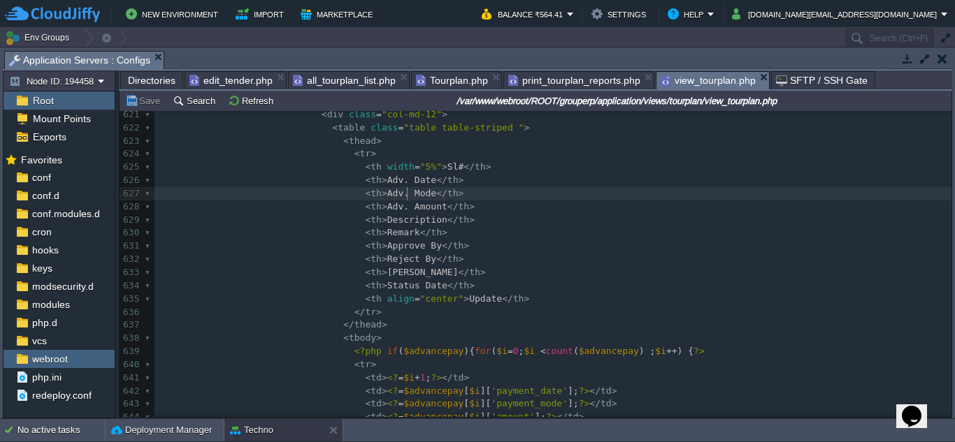
click at [405, 194] on span "Adv. Mode" at bounding box center [411, 193] width 49 height 10
click at [518, 402] on div "900 < td > <? = $advancepay [ $i ][ 'approve_reject_dttime' ]; ?> </ td > 611 <…" at bounding box center [552, 280] width 797 height 633
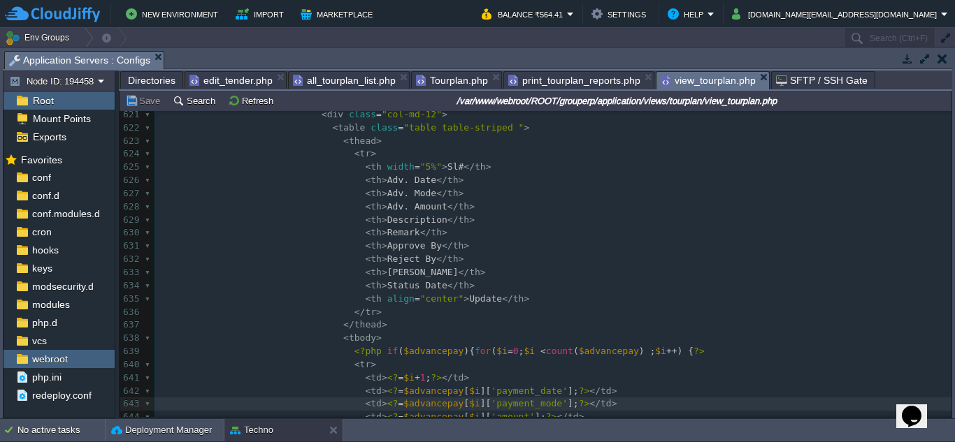
click at [412, 206] on div "900 < td > <? = $advancepay [ $i ][ 'approve_reject_dttime' ]; ?> </ td > 611 <…" at bounding box center [552, 280] width 797 height 633
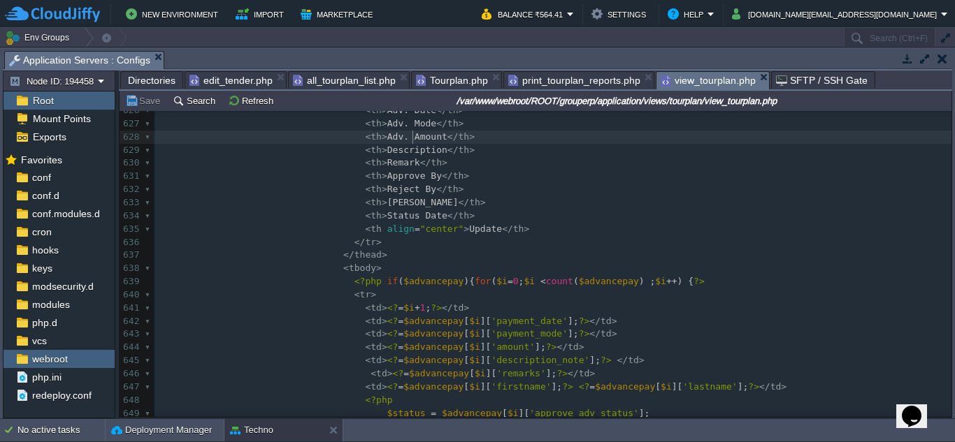
click at [491, 351] on span "'amount'" at bounding box center [513, 347] width 44 height 10
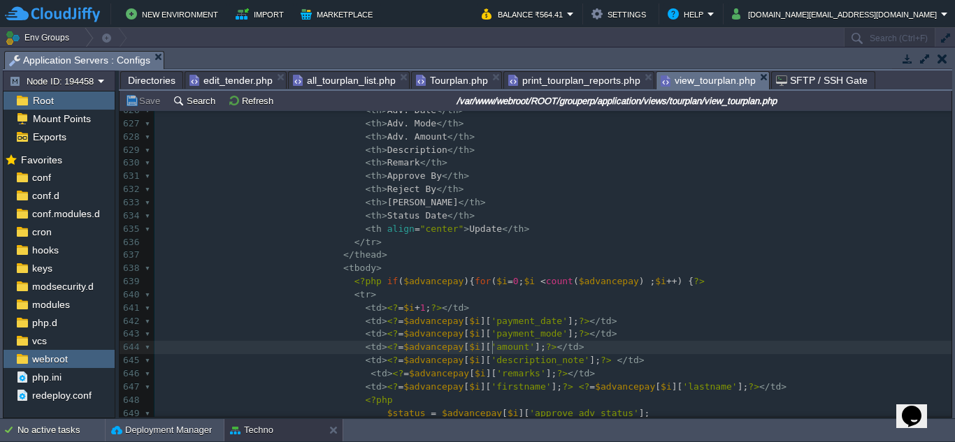
click at [416, 154] on span "Description" at bounding box center [417, 150] width 60 height 10
click at [494, 363] on div "900 < td > <? = $advancepay [ $i ][ 'approve_reject_dttime' ]; ?> </ td > 611 <…" at bounding box center [552, 216] width 797 height 645
click at [389, 166] on div "900 < td > <? = $advancepay [ $i ][ 'approve_reject_dttime' ]; ?> </ td > 611 <…" at bounding box center [552, 216] width 797 height 645
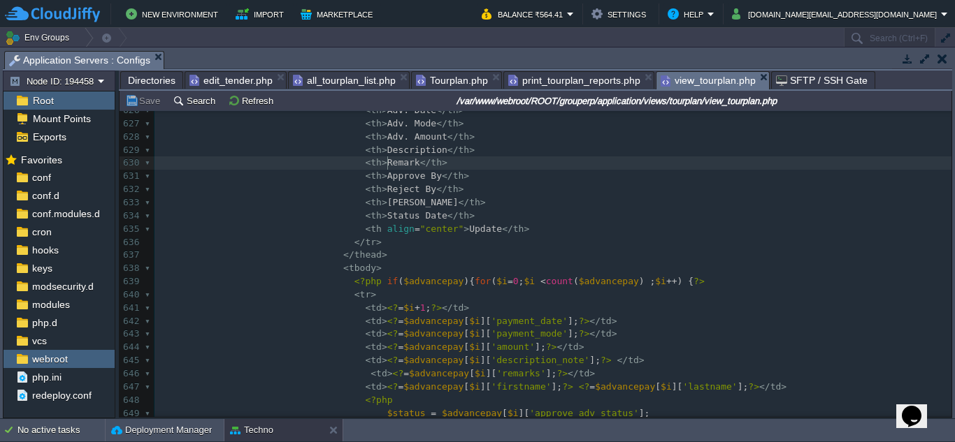
click at [492, 373] on div "900 < td > <? = $advancepay [ $i ][ 'approve_reject_dttime' ]; ?> </ td > 611 <…" at bounding box center [552, 216] width 797 height 645
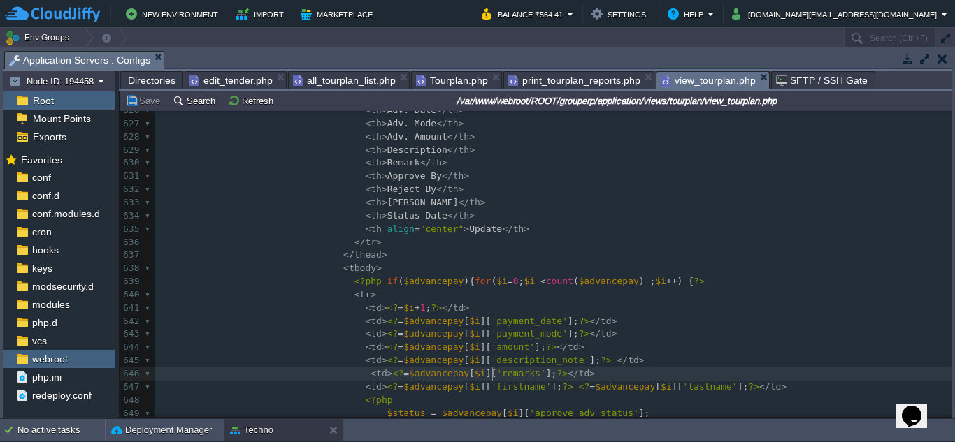
click at [388, 178] on div "900 < td > <? = $advancepay [ $i ][ 'approve_reject_dttime' ]; ?> </ td > 611 <…" at bounding box center [552, 216] width 797 height 645
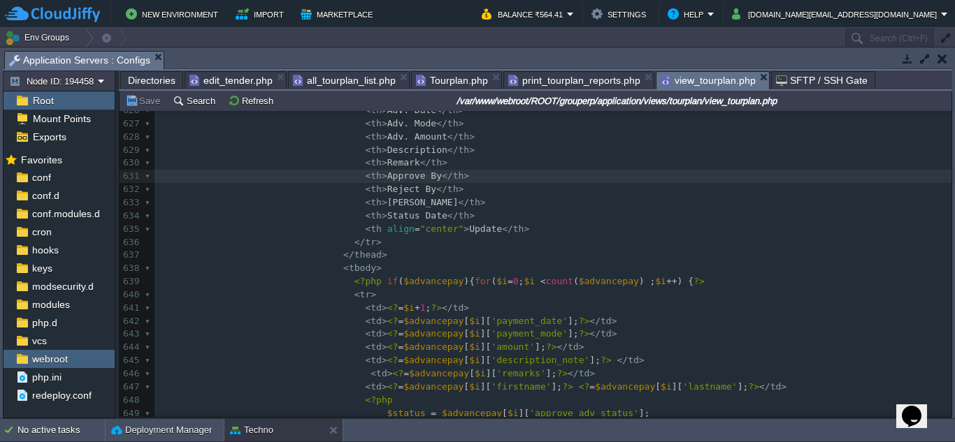
click at [606, 388] on span "$advancepay" at bounding box center [625, 387] width 60 height 10
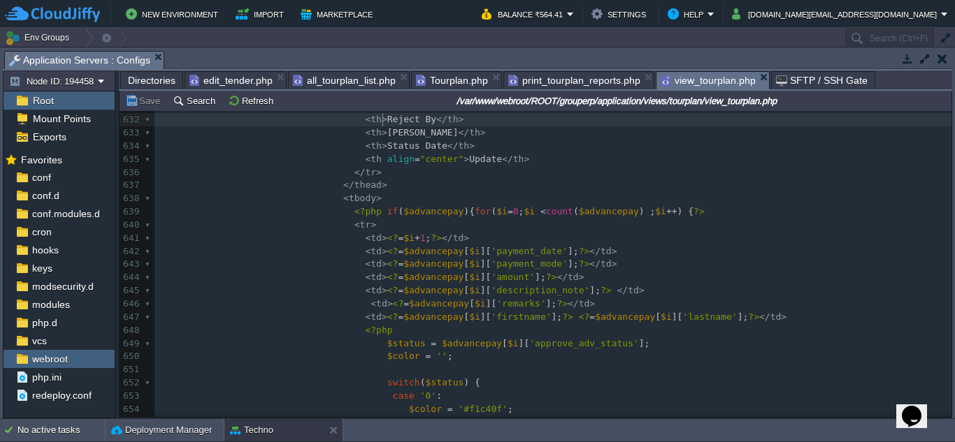
click at [384, 122] on div "900 < td > <? = $advancepay [ $i ][ 'approve_reject_dttime' ]; ?> </ td > 611 <…" at bounding box center [552, 186] width 797 height 724
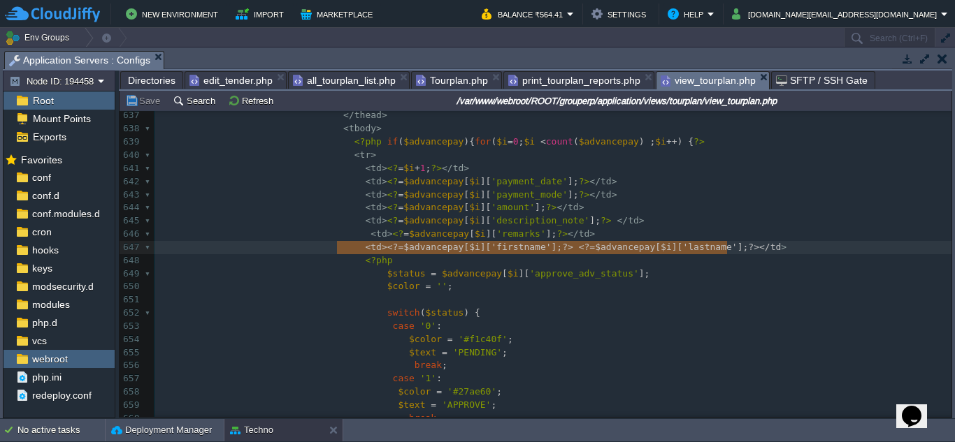
type textarea "<td><?=$advancepay[$i]['firstname'];?> <?=$advancepay[$i]['lastname'];?></td>"
drag, startPoint x: 336, startPoint y: 250, endPoint x: 730, endPoint y: 246, distance: 393.5
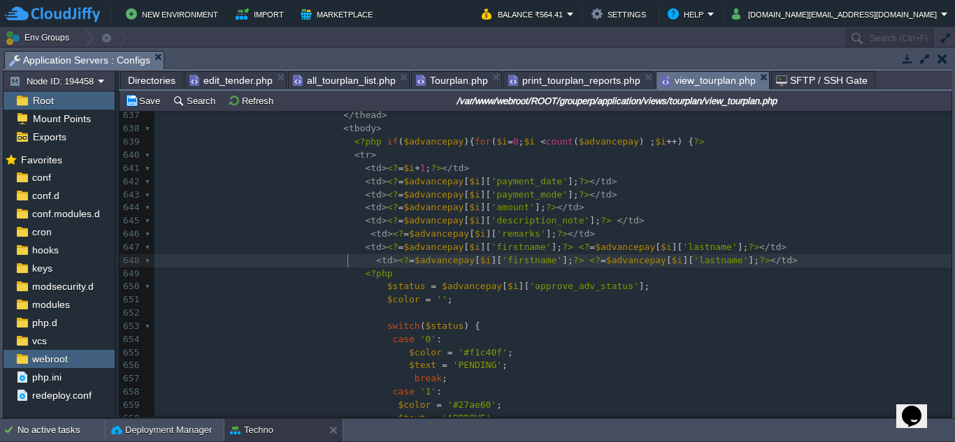
click at [349, 263] on div "xxxxxxxxxx 627 < th > Adv. Mode </ th > 628 < th > Adv. Amount </ th > 629 < th…" at bounding box center [552, 267] width 797 height 579
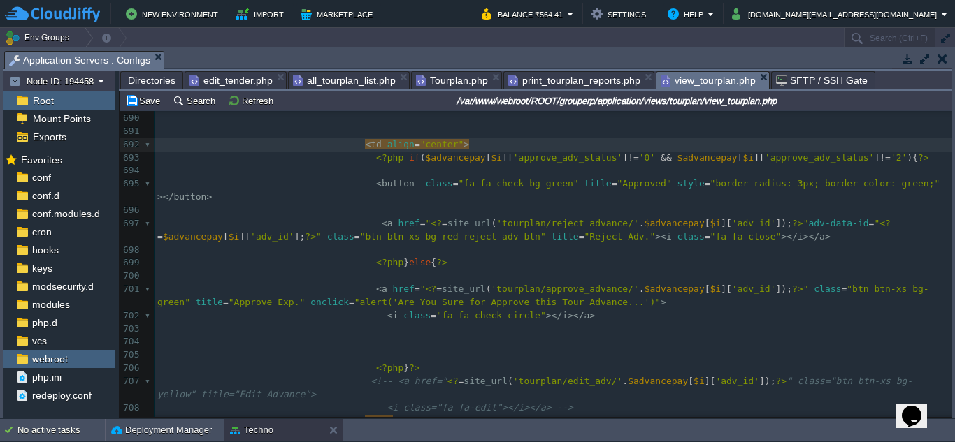
scroll to position [9436, 0]
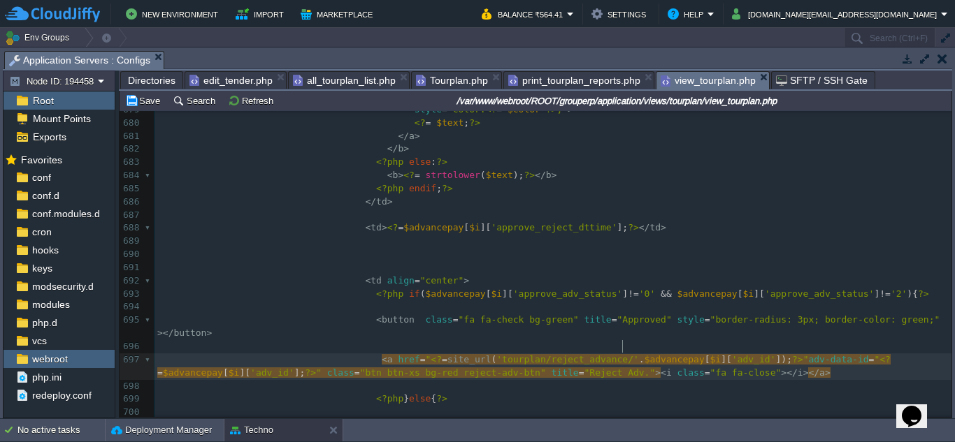
click at [610, 272] on pre "​" at bounding box center [552, 267] width 797 height 13
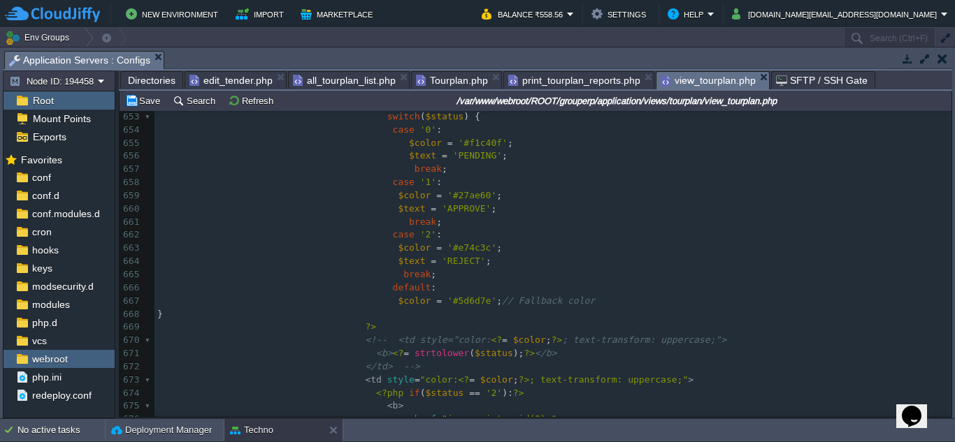
scroll to position [8667, 0]
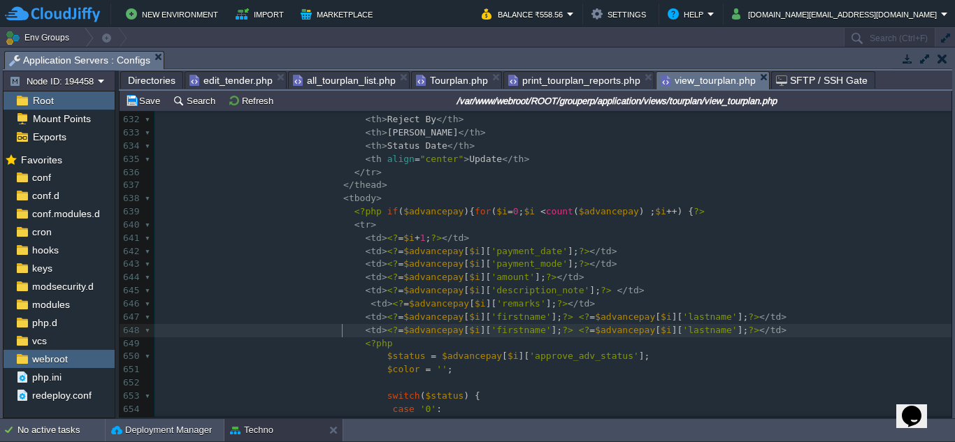
click at [344, 333] on div "xxxxxxxxxx ​ 621 < div class = "col-md-12" > 622 < table class = "table table-s…" at bounding box center [552, 265] width 797 height 593
type textarea "//"
type textarea "<!--"
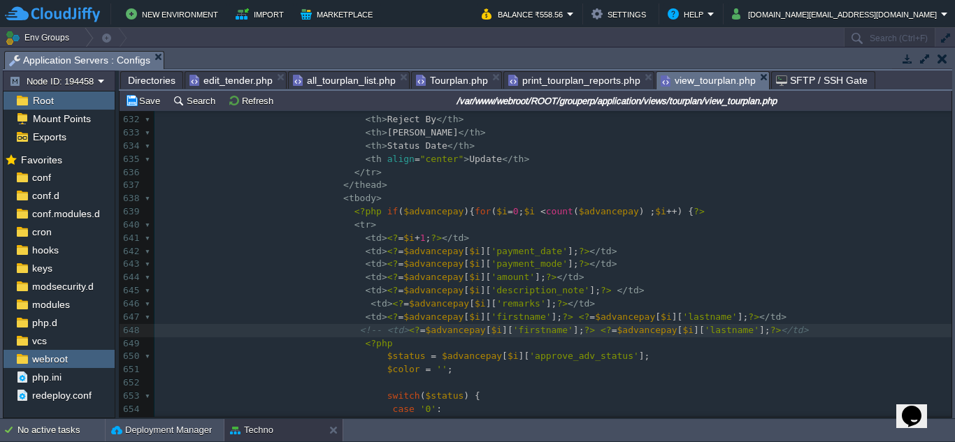
click at [763, 330] on pre "<!-- <td> <? = $advancepay [ $i ][ 'firstname' ]; ?> <? = $advancepay [ $i ][ '…" at bounding box center [552, 330] width 797 height 13
type textarea "-->"
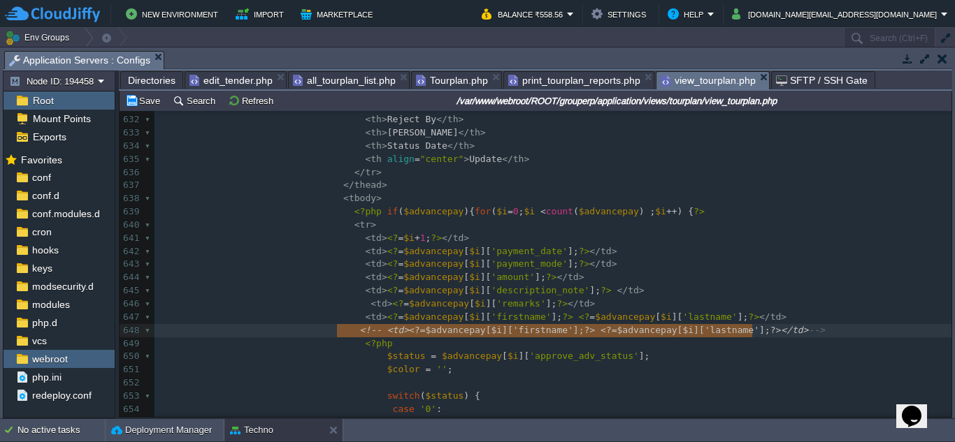
type textarea "<!-- <td><?=$advancepay[$i]['firstname'];?> <?=$advancepay[$i]['lastname'];?></…"
drag, startPoint x: 338, startPoint y: 331, endPoint x: 776, endPoint y: 333, distance: 438.3
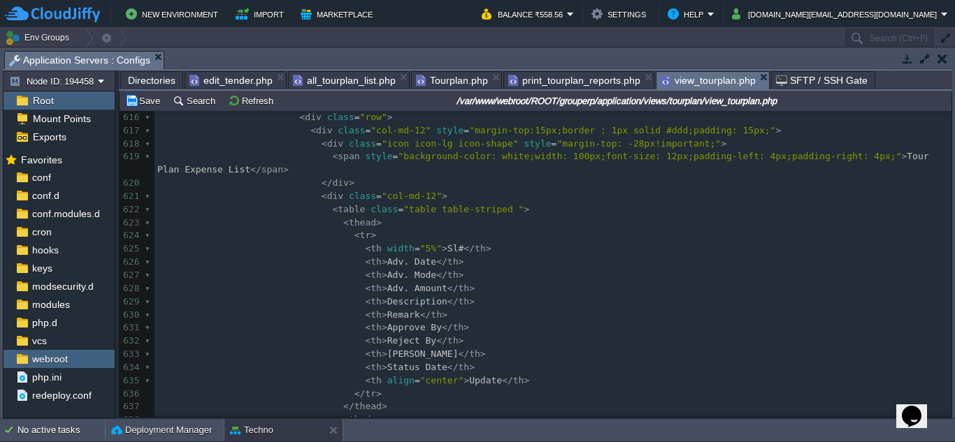
scroll to position [8457, 0]
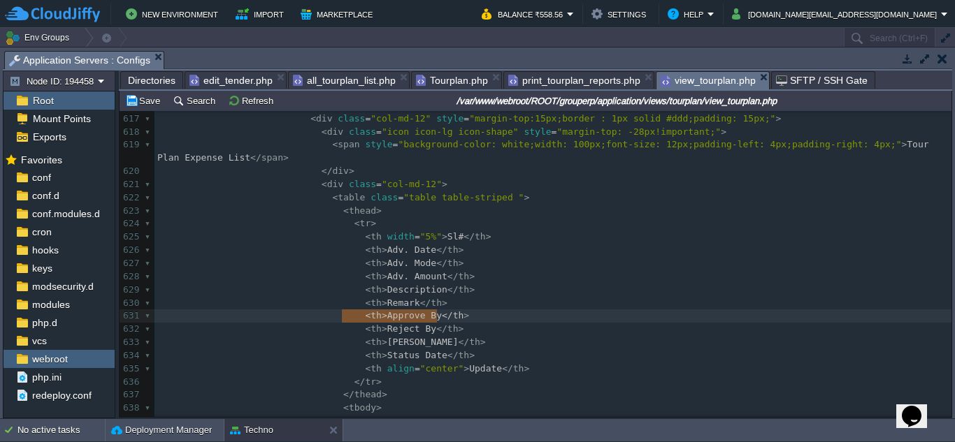
type textarea "<th>Approve By</th>"
drag, startPoint x: 343, startPoint y: 317, endPoint x: 440, endPoint y: 315, distance: 97.9
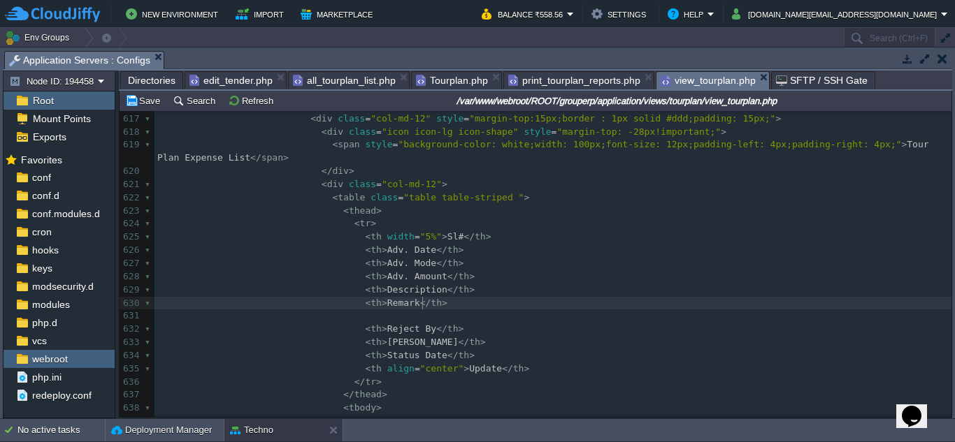
click at [449, 305] on pre "< th > Remark </ th >" at bounding box center [552, 303] width 797 height 13
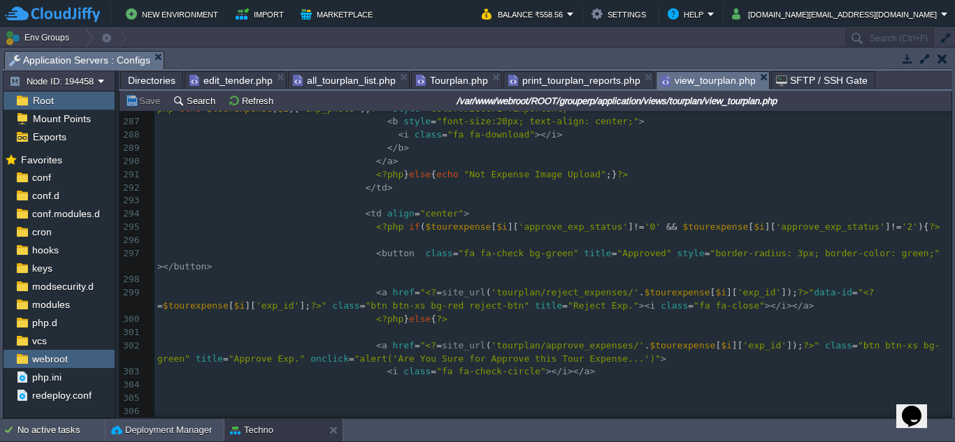
scroll to position [3791, 0]
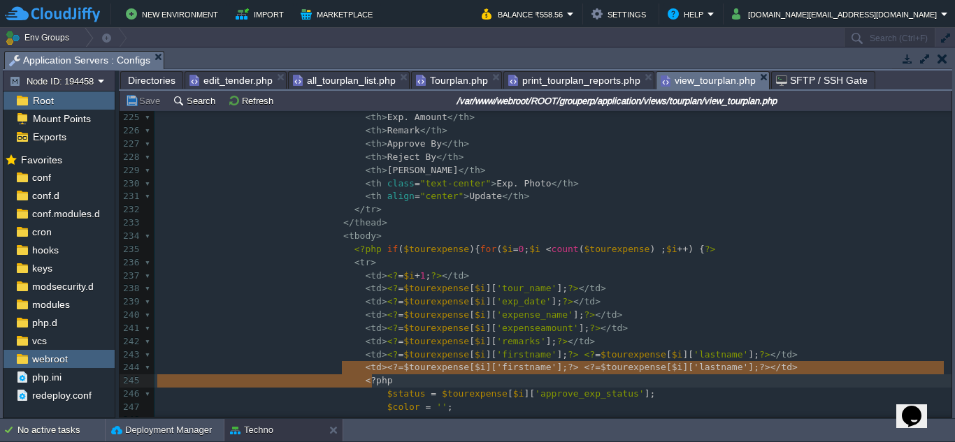
type textarea "<td><?=$tourexpense[$i]['firstname'];?> <?=$tourexpense[$i]['lastname'];?></td>"
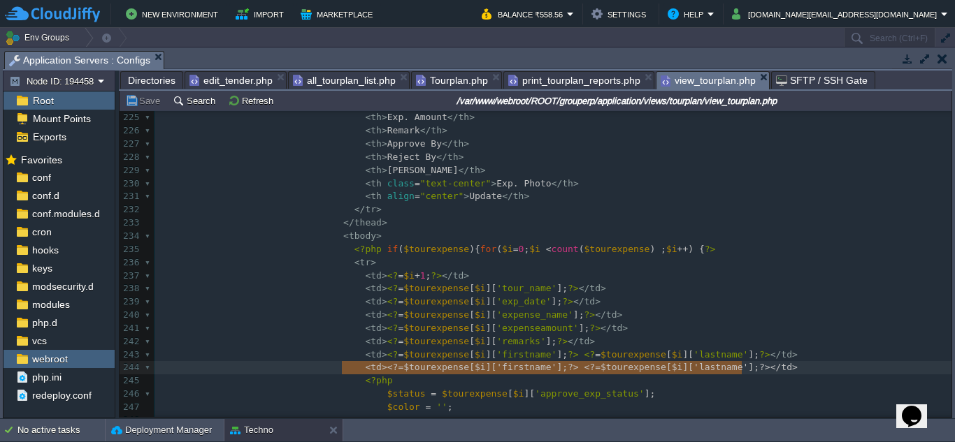
drag, startPoint x: 345, startPoint y: 368, endPoint x: 756, endPoint y: 372, distance: 411.7
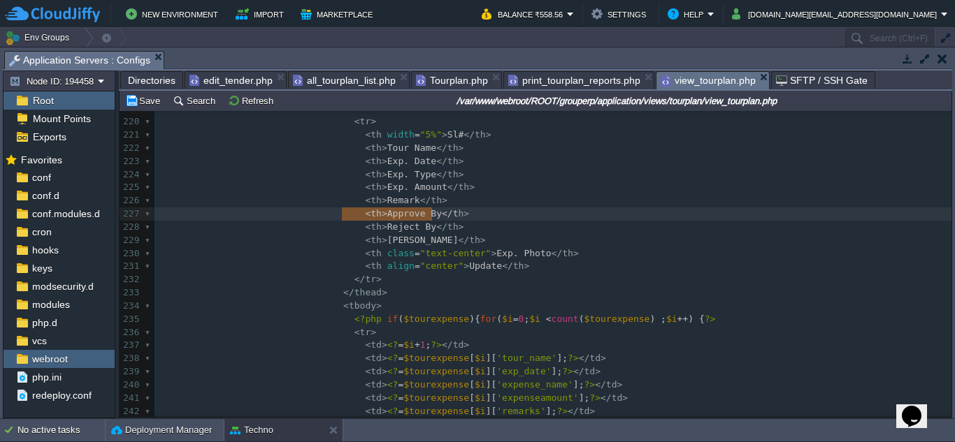
type textarea "<th>Approve By</th>"
drag, startPoint x: 345, startPoint y: 217, endPoint x: 442, endPoint y: 215, distance: 97.9
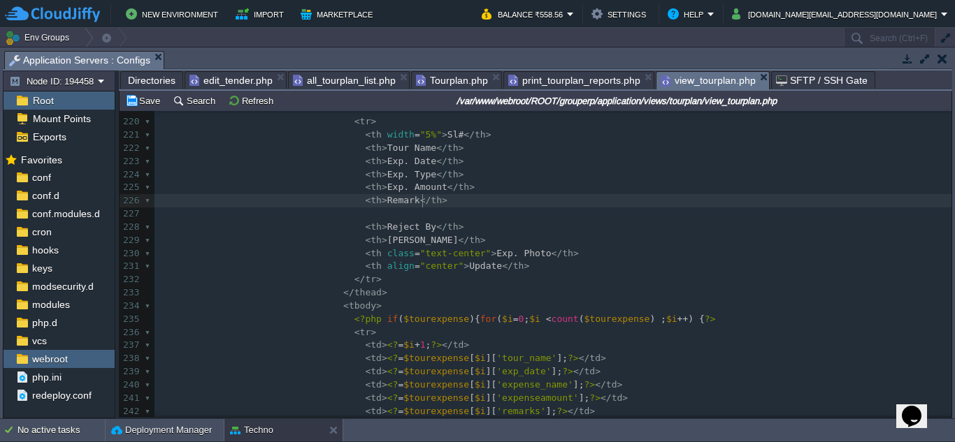
click at [457, 203] on pre "< th > Remark </ th >" at bounding box center [552, 200] width 797 height 13
